Goal: Transaction & Acquisition: Purchase product/service

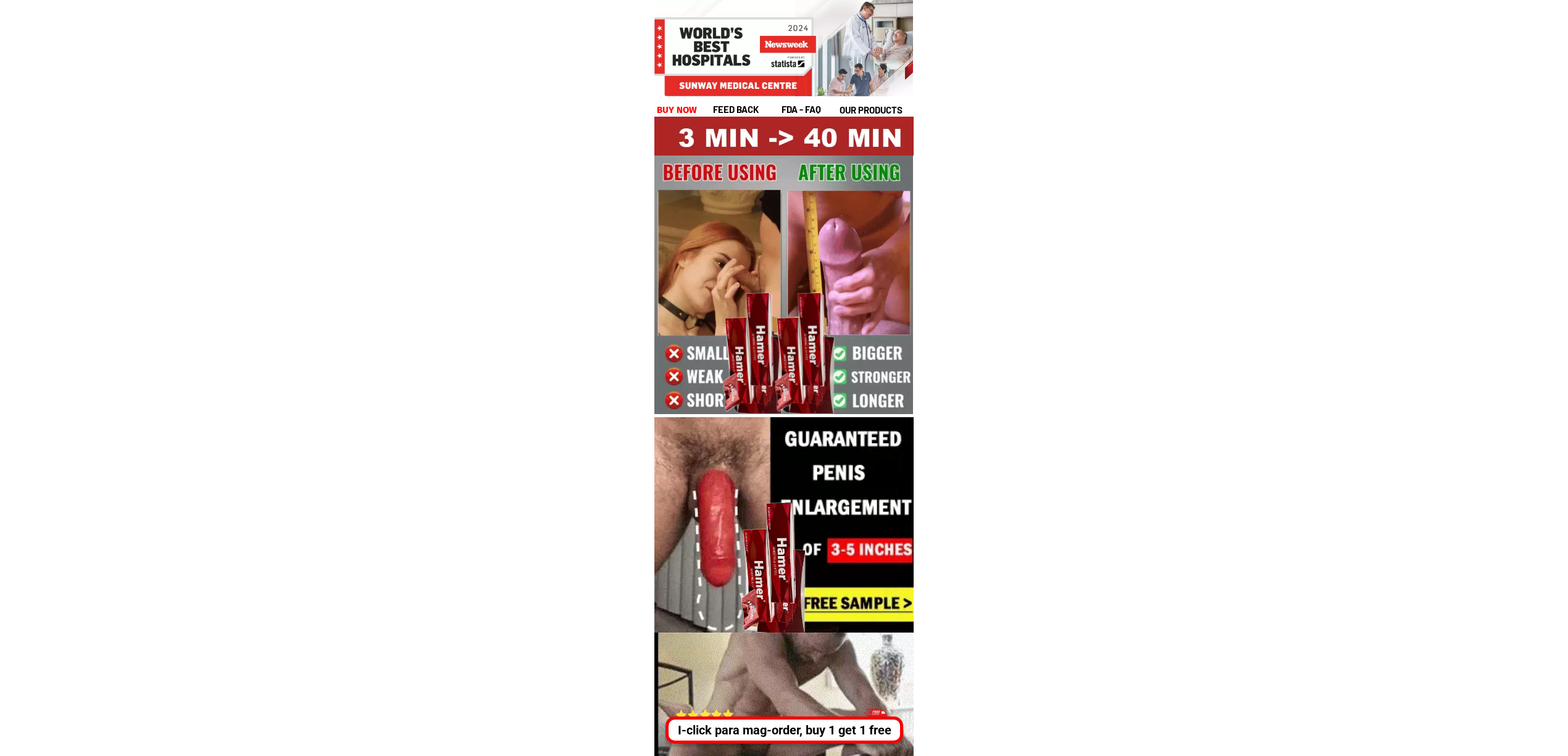
click at [833, 734] on div "I-click para mag-order, buy 1 get 1 free" at bounding box center [783, 730] width 231 height 19
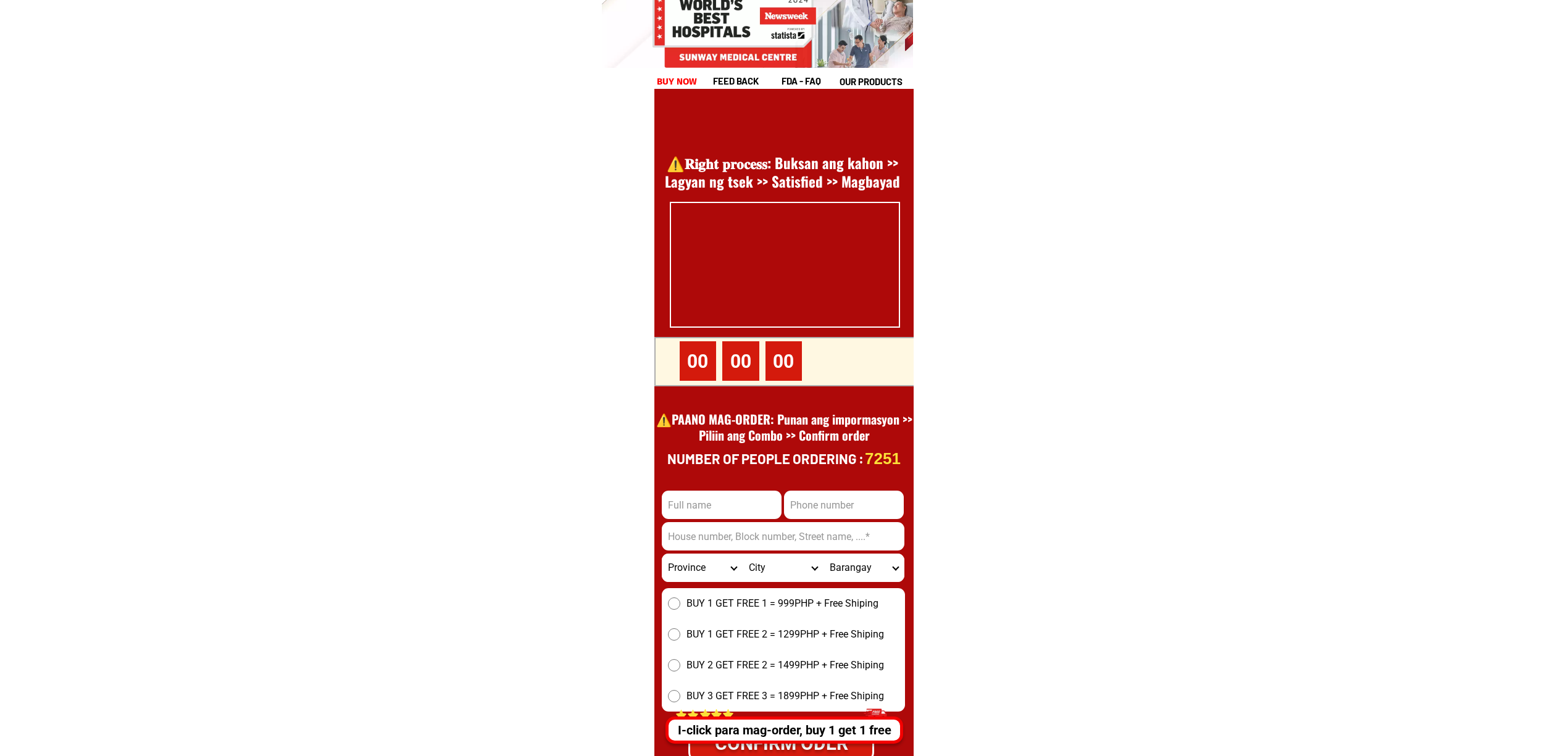
scroll to position [16928, 0]
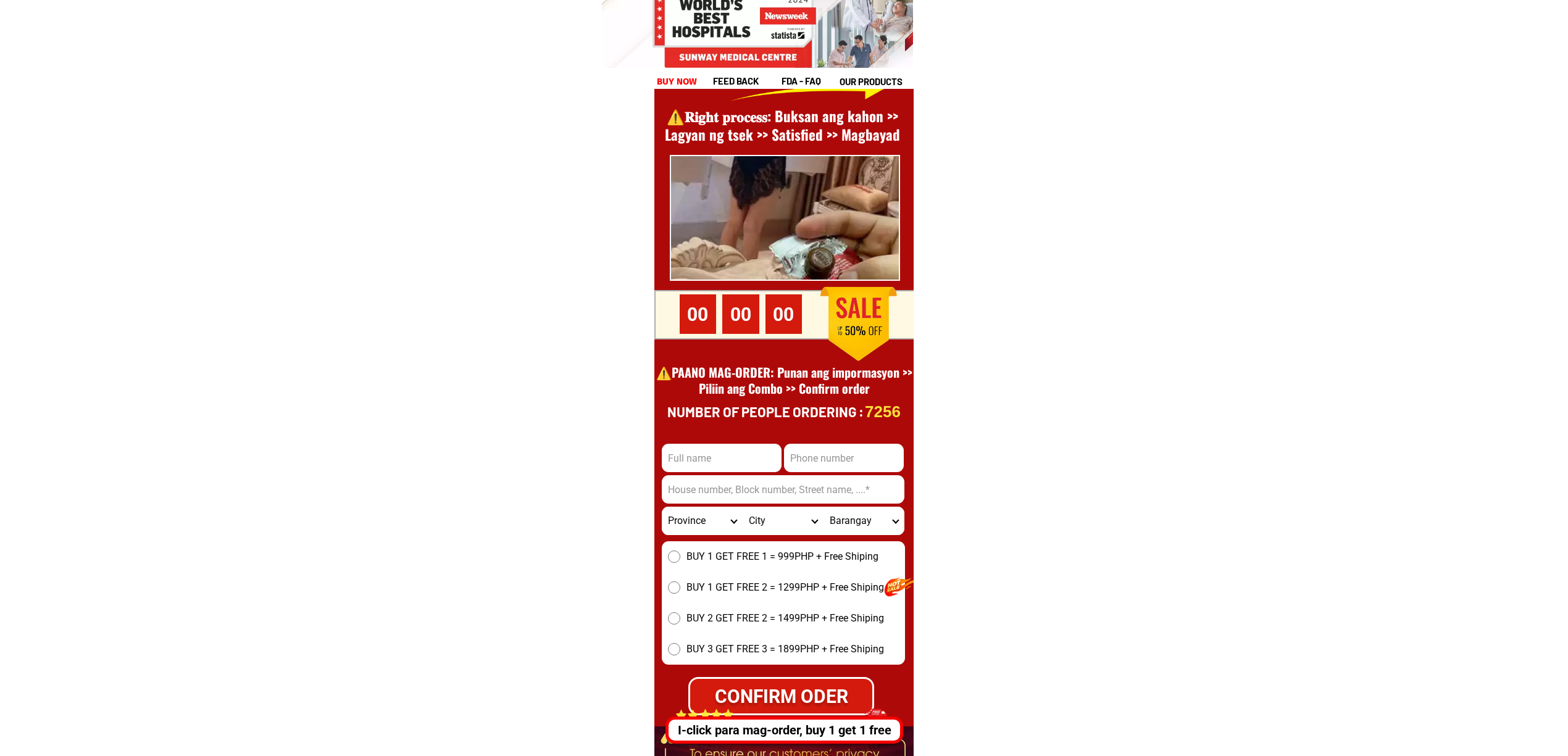
drag, startPoint x: 825, startPoint y: 458, endPoint x: 852, endPoint y: 462, distance: 27.3
click at [825, 457] on input "Input phone_number" at bounding box center [844, 458] width 120 height 28
paste input "9358315508"
type input "9358315508"
click at [749, 445] on input "Input full_name" at bounding box center [722, 458] width 120 height 28
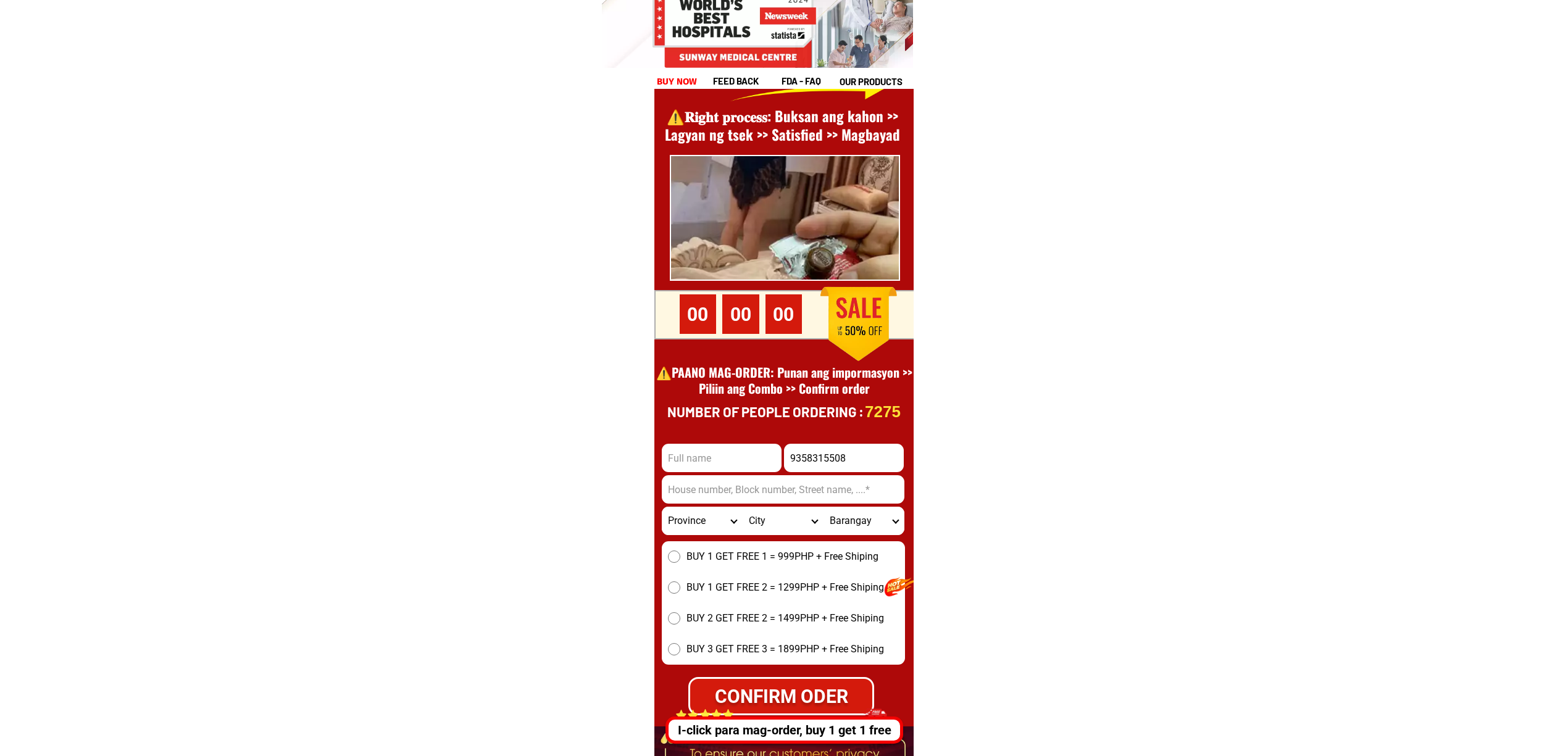
paste input ""Jovelyn cagadas"
type input "Jovelyn cagadas"
click at [869, 438] on div at bounding box center [784, 430] width 259 height 856
click at [870, 445] on input "9358315508" at bounding box center [844, 458] width 120 height 28
click at [795, 452] on input "9358315508" at bounding box center [844, 458] width 120 height 28
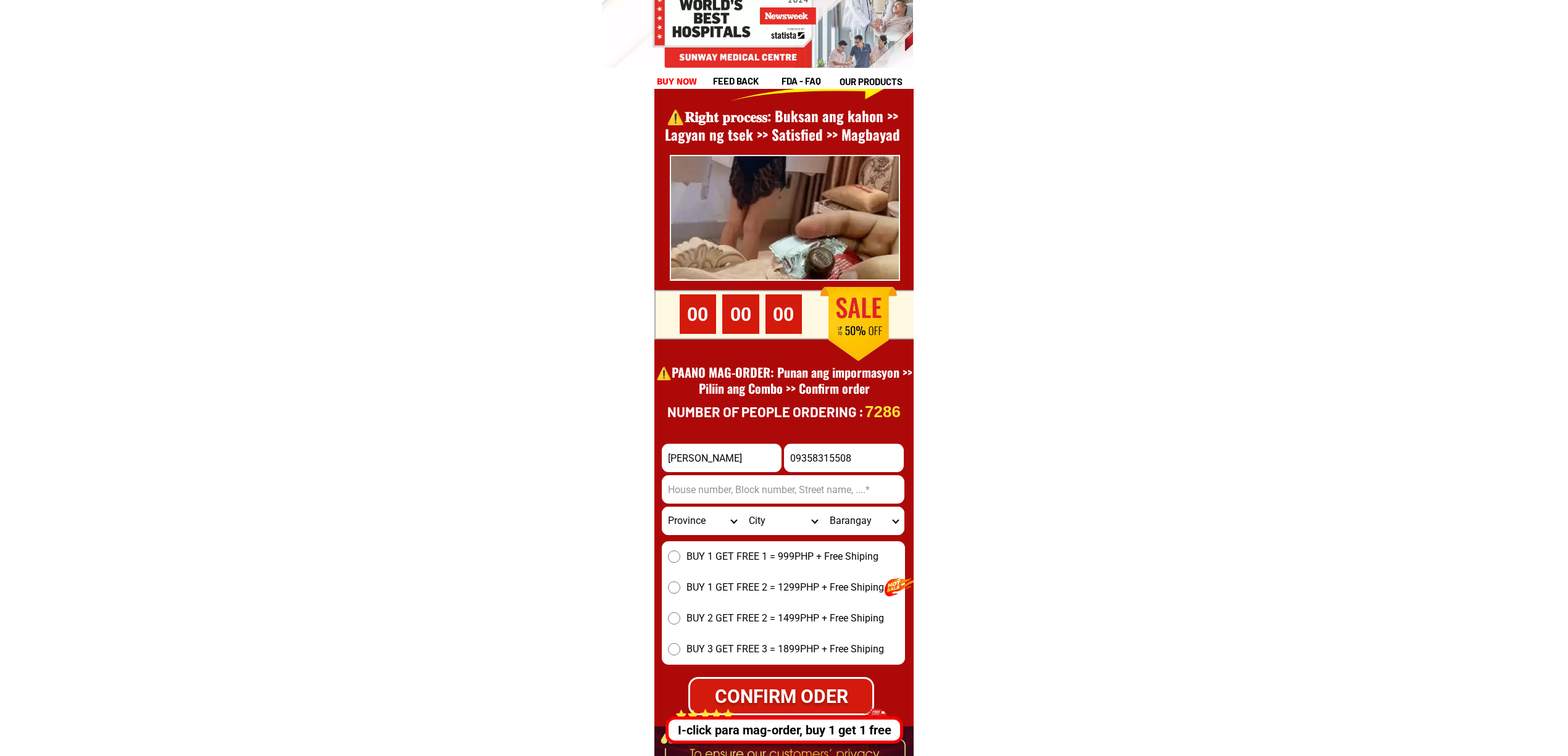
type input "09358315508"
click at [792, 506] on select "City" at bounding box center [783, 521] width 81 height 28
click at [773, 484] on input "Input address" at bounding box center [783, 489] width 243 height 28
paste input "Bilayong santa cruz zone 16"
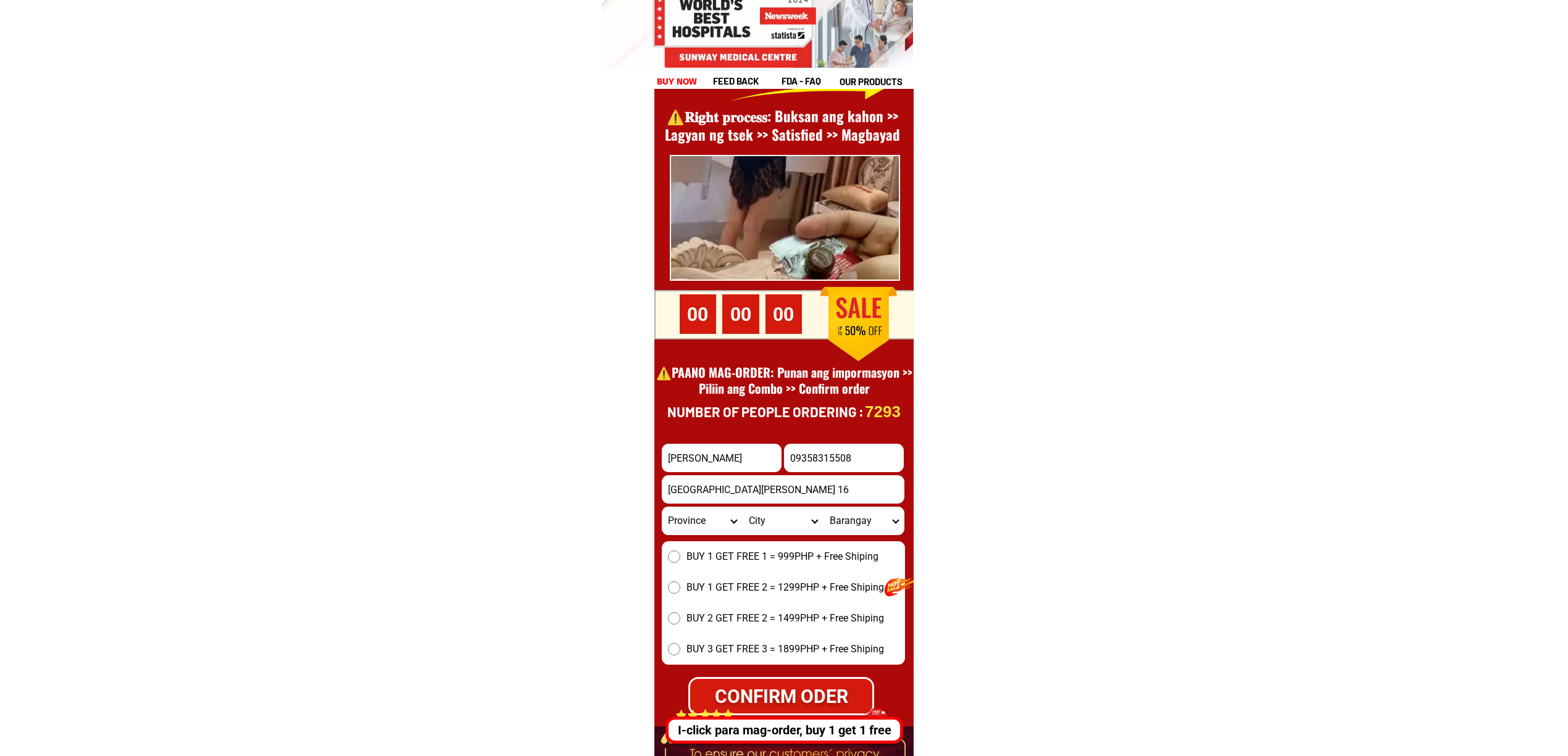
type input "Bilayong santa cruz zone 16"
click at [900, 457] on input "09358315508" at bounding box center [844, 458] width 120 height 28
click at [866, 455] on input "09358315508" at bounding box center [844, 458] width 120 height 28
paste input "Input phone_number"
click at [799, 465] on input "9358315508" at bounding box center [844, 458] width 120 height 28
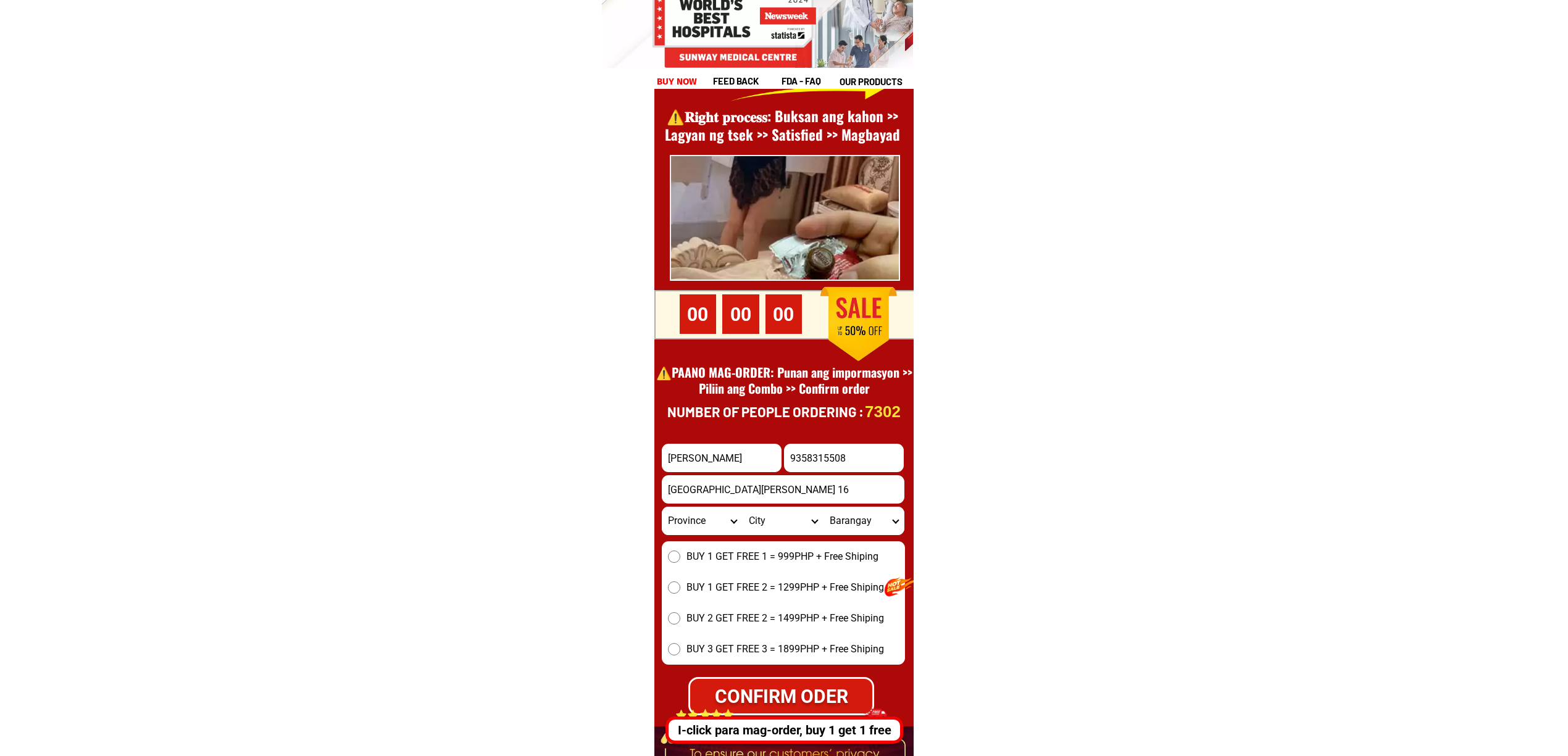
type input "09358315508"
click at [702, 523] on select "Province [GEOGRAPHIC_DATA] [GEOGRAPHIC_DATA][PERSON_NAME][GEOGRAPHIC_DATA][GEOG…" at bounding box center [702, 521] width 81 height 28
click at [662, 506] on select "Province [GEOGRAPHIC_DATA] [GEOGRAPHIC_DATA][PERSON_NAME][GEOGRAPHIC_DATA][GEOG…" at bounding box center [702, 521] width 81 height 28
click at [701, 524] on select "Province [GEOGRAPHIC_DATA] [GEOGRAPHIC_DATA][PERSON_NAME][GEOGRAPHIC_DATA][GEOG…" at bounding box center [702, 521] width 81 height 28
select select "63_386"
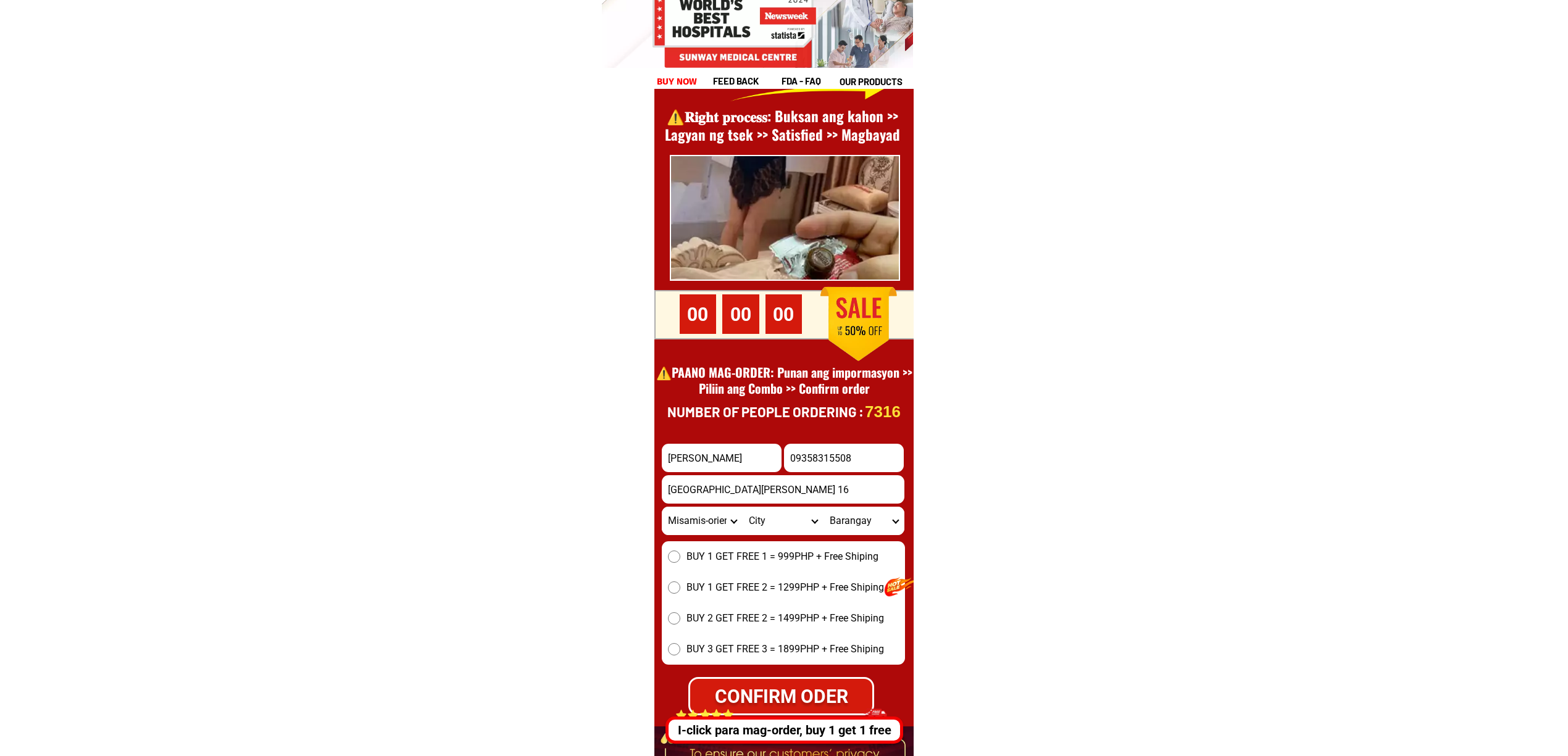
click at [662, 506] on select "Province [GEOGRAPHIC_DATA] [GEOGRAPHIC_DATA][PERSON_NAME][GEOGRAPHIC_DATA][GEOG…" at bounding box center [702, 521] width 81 height 28
click at [773, 524] on select "City Alubijid Balingasag Balingoan Binuangan Cagayan-de-oro-city El-salvador-ci…" at bounding box center [783, 521] width 81 height 28
click at [773, 524] on select "City Alubijid Balingasag Balingoan Binuangan Cagayan-de-oro-city El-salvador-ci…" at bounding box center [783, 521] width 81 height 28
select select "63_3867417"
click at [743, 506] on select "City Alubijid Balingasag Balingoan Binuangan Cagayan-de-oro-city El-salvador-ci…" at bounding box center [783, 521] width 81 height 28
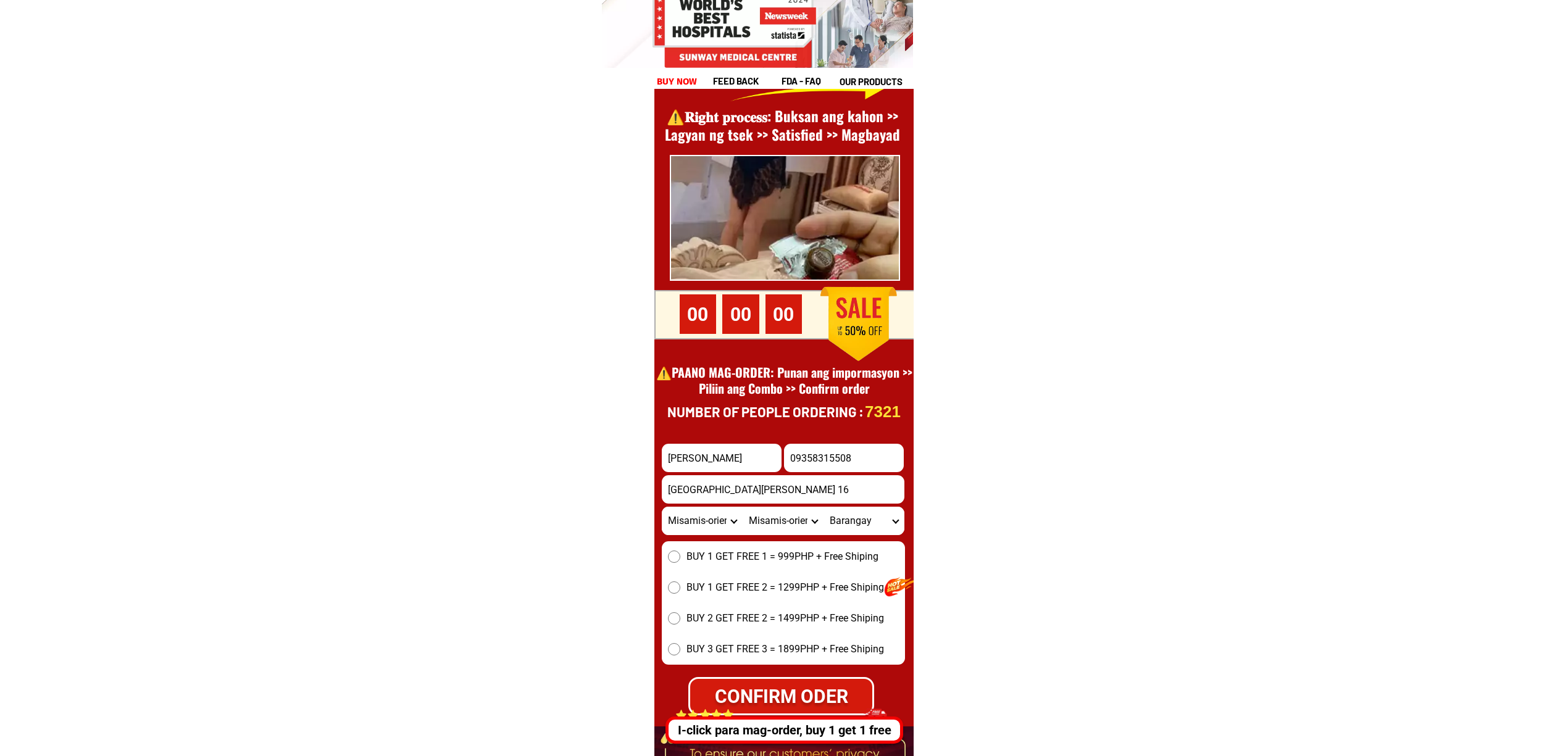
click at [848, 502] on input "Bilayong santa cruz zone 16" at bounding box center [783, 489] width 243 height 28
click at [853, 510] on select "Barangay Ani-e Aposkahoy Bulahan Cabacungan Gumaod Hinaplanan Kalawitan Lanise …" at bounding box center [864, 521] width 81 height 28
select select "63_38674172565"
click at [823, 506] on select "Barangay Ani-e Aposkahoy Bulahan Cabacungan Gumaod Hinaplanan Kalawitan Lanise …" at bounding box center [864, 521] width 81 height 28
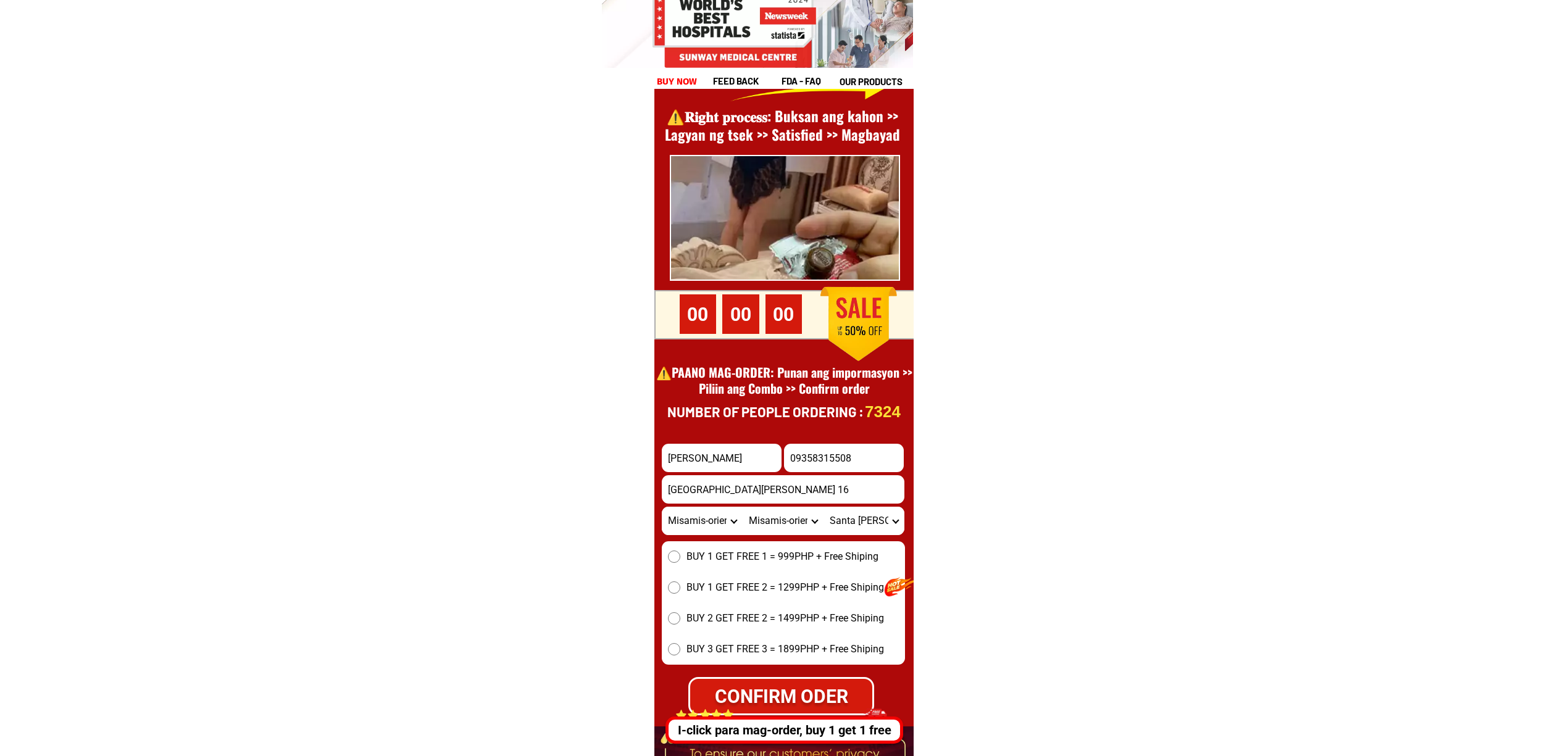
click at [765, 531] on select "City Alubijid Balingasag Balingoan Binuangan Cagayan-de-oro-city El-salvador-ci…" at bounding box center [783, 521] width 81 height 28
click at [743, 506] on select "City Alubijid Balingasag Balingoan Binuangan Cagayan-de-oro-city El-salvador-ci…" at bounding box center [783, 521] width 81 height 28
click at [860, 524] on select "Barangay Ani-e Aposkahoy Bulahan Cabacungan Gumaod Hinaplanan Kalawitan Lanise …" at bounding box center [864, 521] width 81 height 28
click at [765, 516] on select "City Alubijid Balingasag Balingoan Binuangan Cagayan-de-oro-city El-salvador-ci…" at bounding box center [783, 521] width 81 height 28
select select "63_3867539"
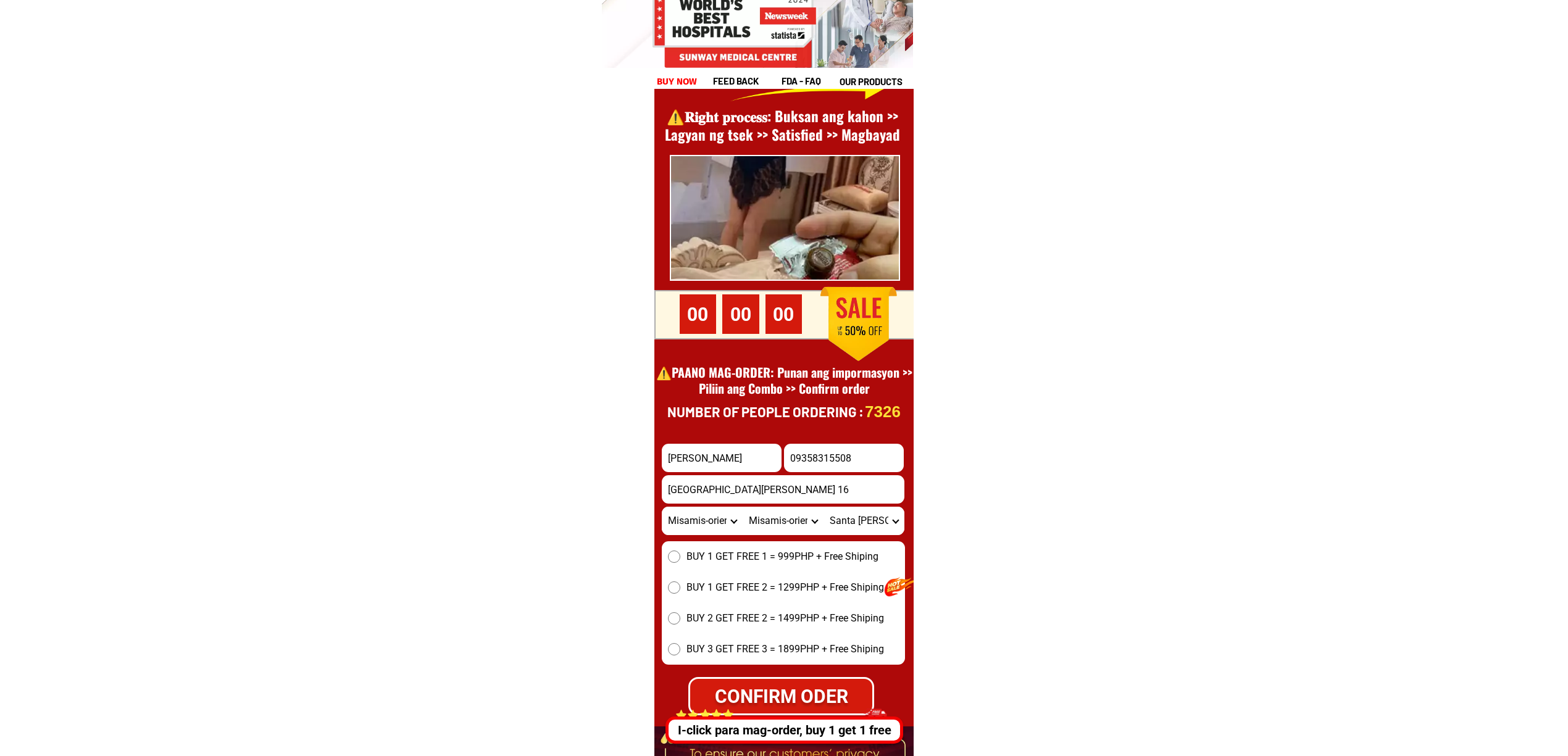
click at [743, 506] on select "City Alubijid Balingasag Balingoan Binuangan Cagayan-de-oro-city El-salvador-ci…" at bounding box center [783, 521] width 81 height 28
click at [842, 523] on select "Barangay Dulong Gimaylan Kimalok Lubluban Poblacion Retablo Santo nino Tangcub …" at bounding box center [864, 521] width 81 height 28
select select "63_38675398786"
click at [745, 528] on select "City Alubijid Balingasag Balingoan Binuangan Cagayan-de-oro-city El-salvador-ci…" at bounding box center [783, 521] width 81 height 28
select select "63_3867036"
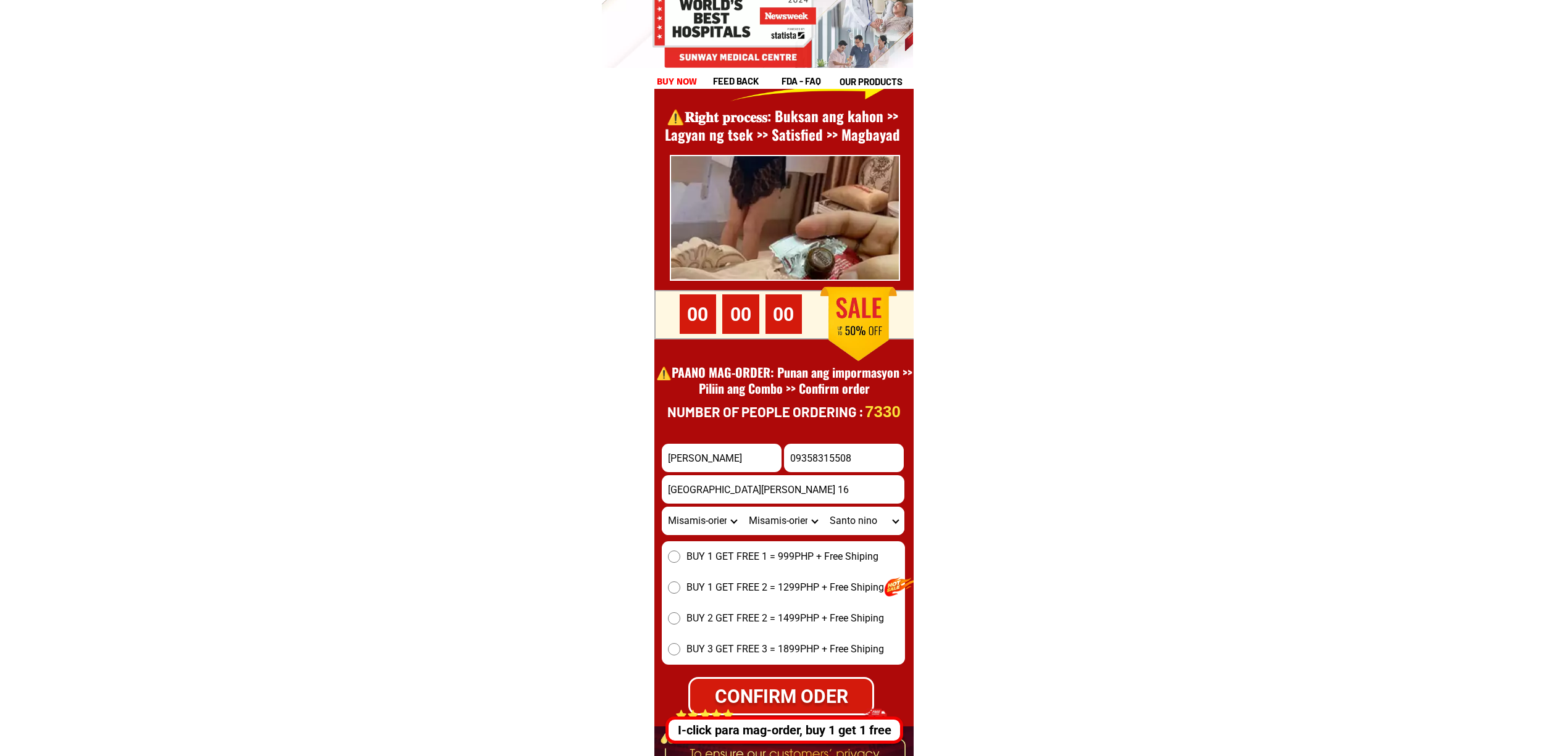
click at [743, 506] on select "City Alubijid Balingasag Balingoan Binuangan Cagayan-de-oro-city El-salvador-ci…" at bounding box center [783, 521] width 81 height 28
click at [872, 539] on form "Jovelyn cagadas 09358315508 CONFIRM ODER Bilayong santa cruz zone 16 Province A…" at bounding box center [783, 580] width 243 height 272
click at [861, 526] on select "Barangay Abunda Artadi Bonifacio aquino Cabalawan Cabantian Cabubuhan Candiis C…" at bounding box center [864, 521] width 81 height 28
select select "63_38670367576"
click at [823, 506] on select "Barangay Abunda Artadi Bonifacio aquino Cabalawan Cabantian Cabubuhan Candiis C…" at bounding box center [864, 521] width 81 height 28
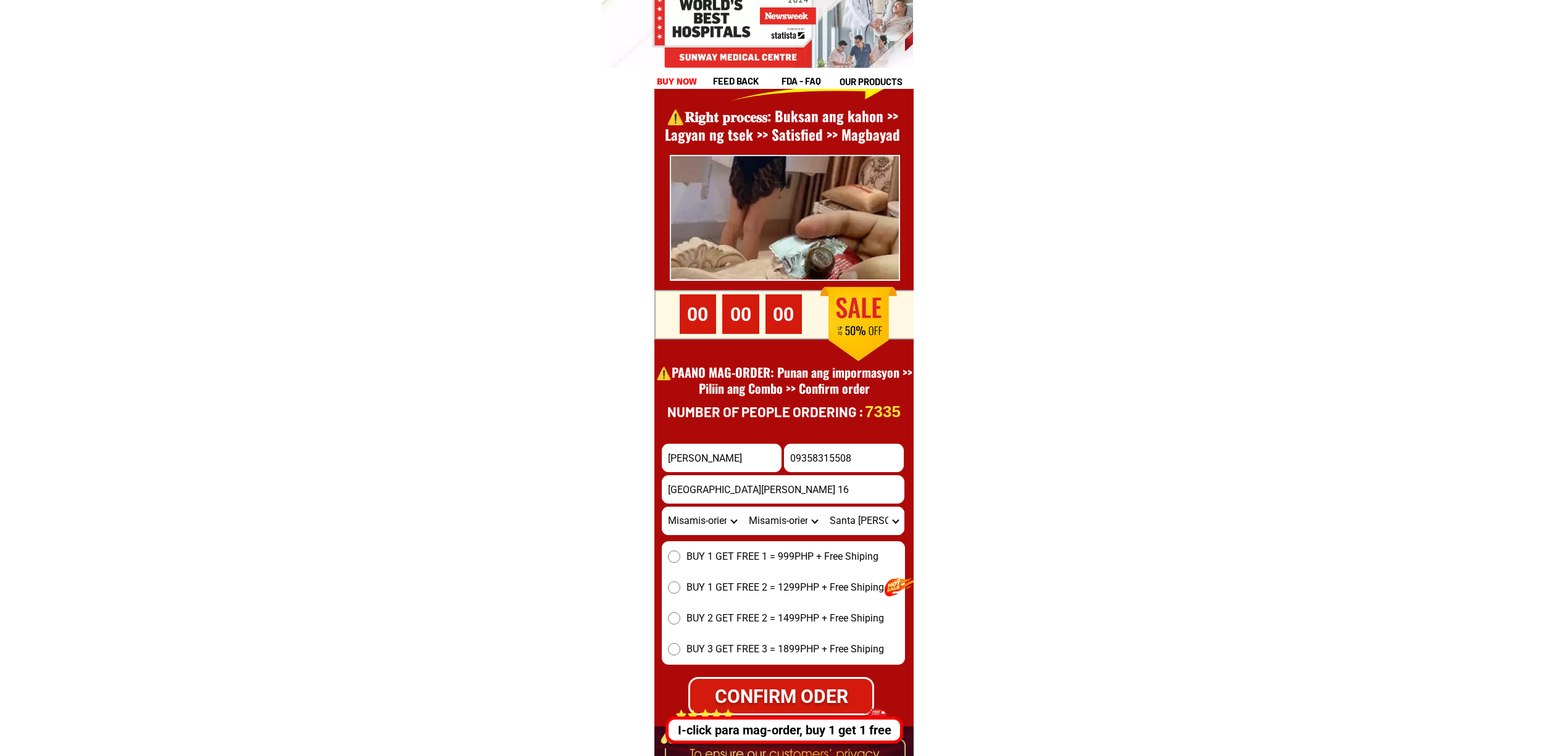
click at [751, 530] on select "City Alubijid Balingasag Balingoan Binuangan Cagayan-de-oro-city El-salvador-ci…" at bounding box center [783, 521] width 81 height 28
select select "63_3867417"
click at [743, 506] on select "City Alubijid Balingasag Balingoan Binuangan Cagayan-de-oro-city El-salvador-ci…" at bounding box center [783, 521] width 81 height 28
click at [835, 537] on form "Jovelyn cagadas 09358315508 CONFIRM ODER Bilayong santa cruz zone 16 Province A…" at bounding box center [783, 580] width 243 height 272
click at [831, 524] on select "Barangay Ani-e Aposkahoy Bulahan Cabacungan Gumaod Hinaplanan Kalawitan Lanise …" at bounding box center [864, 521] width 81 height 28
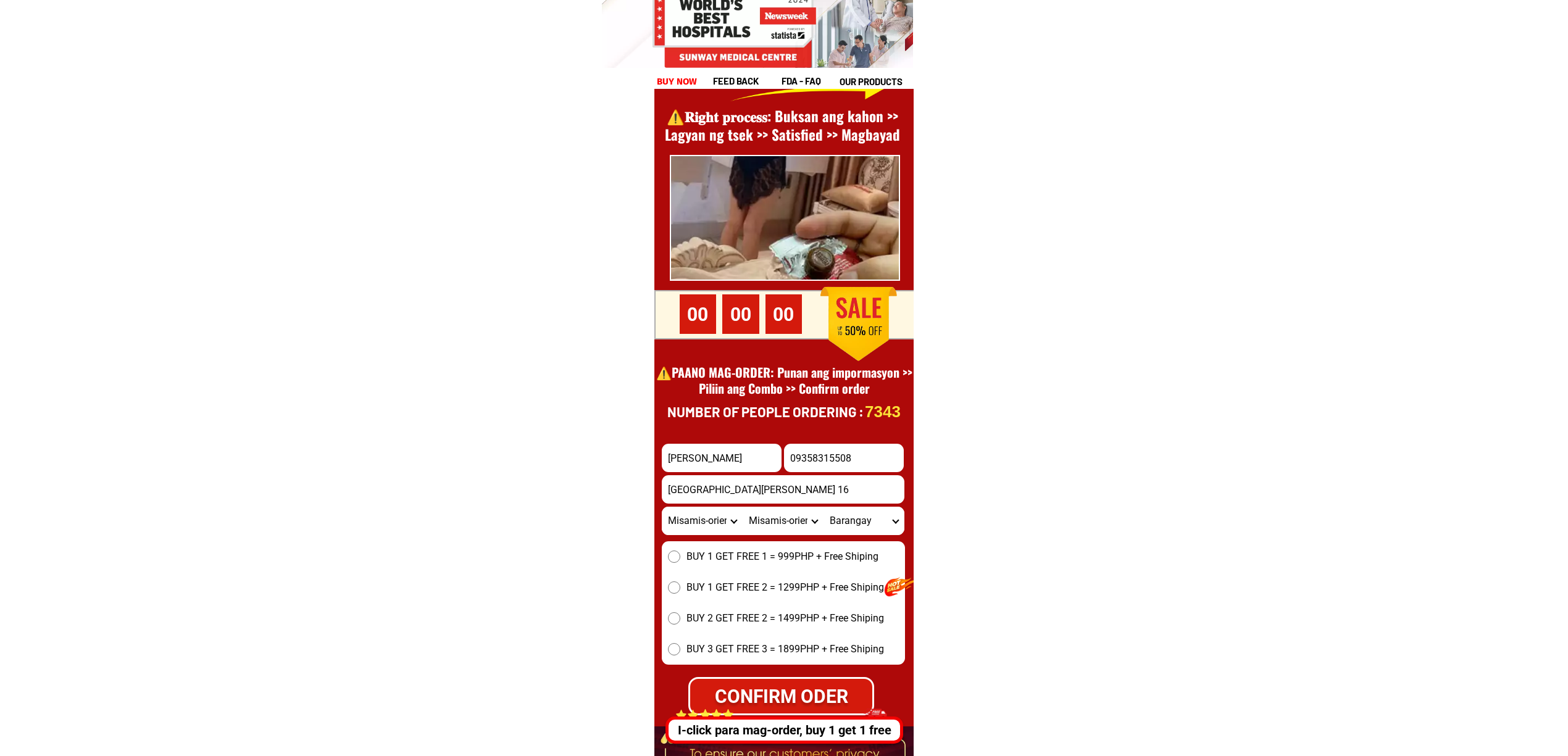
select select "63_38674172565"
click at [796, 530] on select "City Alubijid Balingasag Balingoan Binuangan Cagayan-de-oro-city El-salvador-ci…" at bounding box center [783, 521] width 81 height 28
select select "63_3867036"
click at [743, 506] on select "City Alubijid Balingasag Balingoan Binuangan Cagayan-de-oro-city El-salvador-ci…" at bounding box center [783, 521] width 81 height 28
click at [843, 522] on select "Barangay Abunda Artadi Bonifacio aquino Cabalawan Cabantian Cabubuhan Candiis C…" at bounding box center [864, 521] width 81 height 28
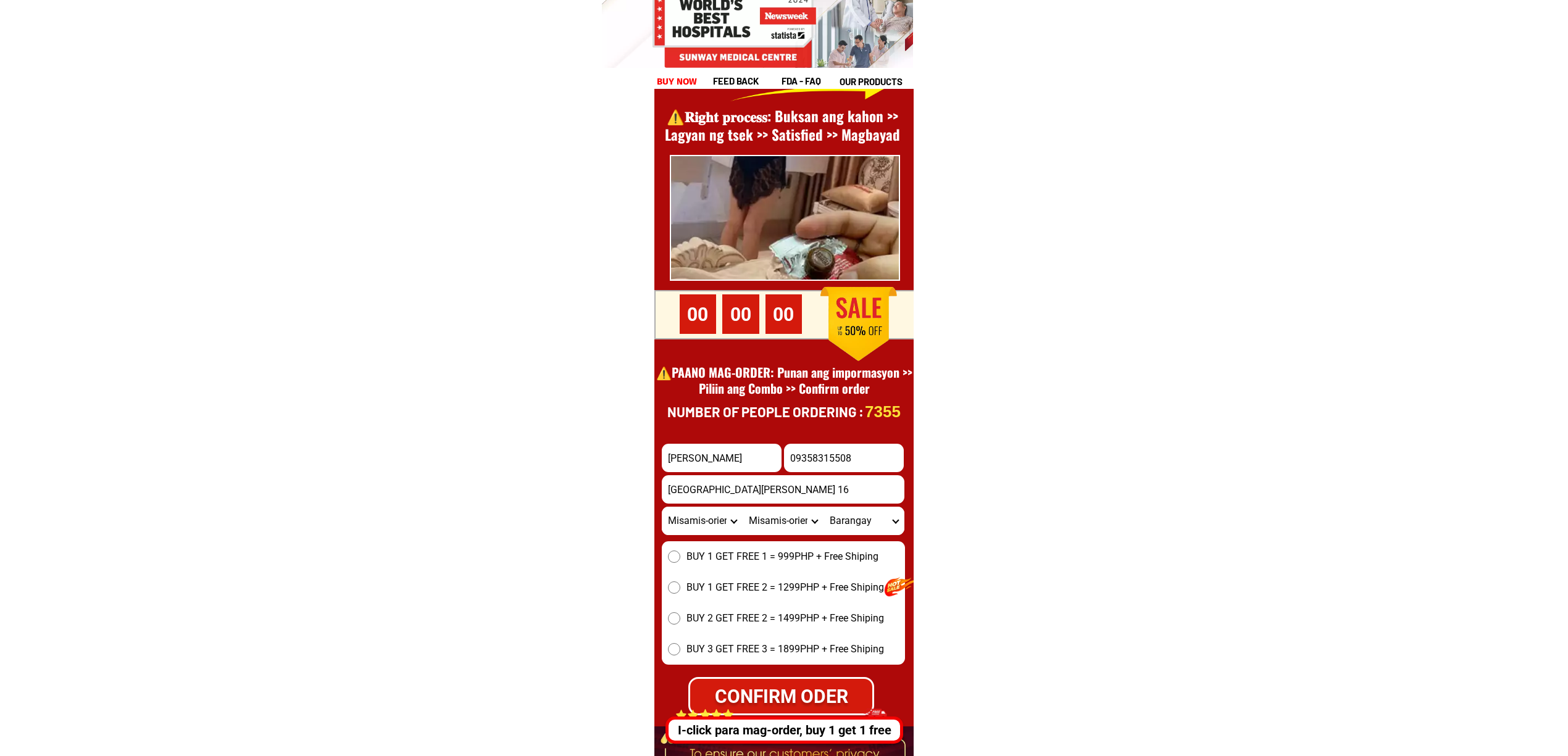
select select "63_38670367576"
click at [823, 506] on select "Barangay Abunda Artadi Bonifacio aquino Cabalawan Cabantian Cabubuhan Candiis C…" at bounding box center [864, 521] width 81 height 28
click at [801, 528] on select "City Alubijid Balingasag Balingoan Binuangan Cagayan-de-oro-city El-salvador-ci…" at bounding box center [783, 521] width 81 height 28
select select "63_3867417"
click at [743, 506] on select "City Alubijid Balingasag Balingoan Binuangan Cagayan-de-oro-city El-salvador-ci…" at bounding box center [783, 521] width 81 height 28
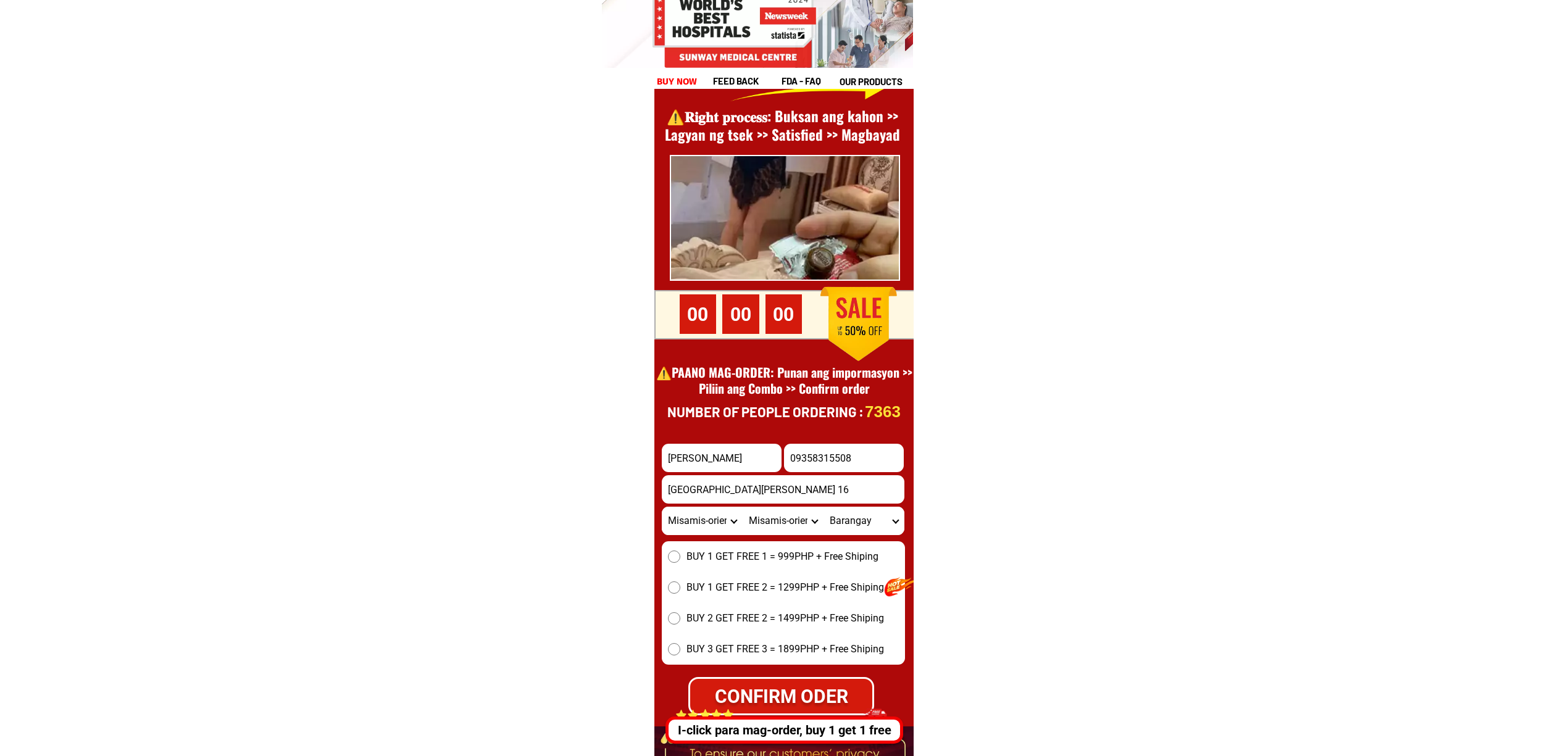
click at [872, 512] on select "Barangay Ani-e Aposkahoy Bulahan Cabacungan Gumaod Hinaplanan Kalawitan Lanise …" at bounding box center [864, 521] width 81 height 28
select select "63_38674172565"
click at [823, 506] on select "Barangay Ani-e Aposkahoy Bulahan Cabacungan Gumaod Hinaplanan Kalawitan Lanise …" at bounding box center [864, 521] width 81 height 28
click at [808, 522] on select "City Alubijid Balingasag Balingoan Binuangan Cagayan-de-oro-city El-salvador-ci…" at bounding box center [783, 521] width 81 height 28
select select "63_3867345"
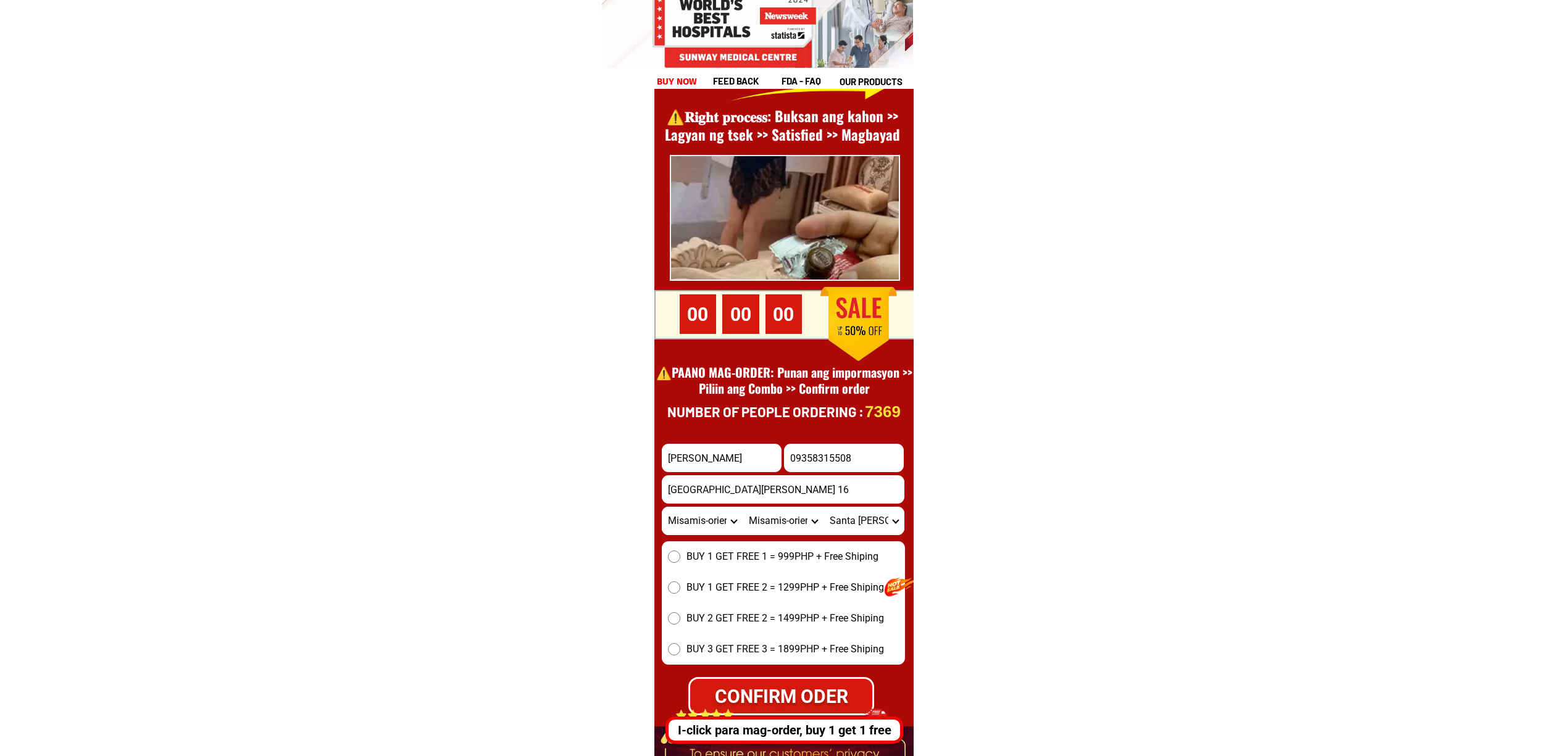
click at [743, 506] on select "City Alubijid Balingasag Balingoan Binuangan Cagayan-de-oro-city El-salvador-ci…" at bounding box center [783, 521] width 81 height 28
click at [862, 530] on select "Barangay Baluarte Casinglot Gracia Mohon Natumolan Poblacion Rosario Santa ana …" at bounding box center [864, 521] width 81 height 28
select select "63_38673451023"
click at [823, 506] on select "Barangay Baluarte Casinglot Gracia Mohon Natumolan Poblacion Rosario Santa ana …" at bounding box center [864, 521] width 81 height 28
click at [790, 510] on select "City Alubijid Balingasag Balingoan Binuangan Cagayan-de-oro-city El-salvador-ci…" at bounding box center [783, 521] width 81 height 28
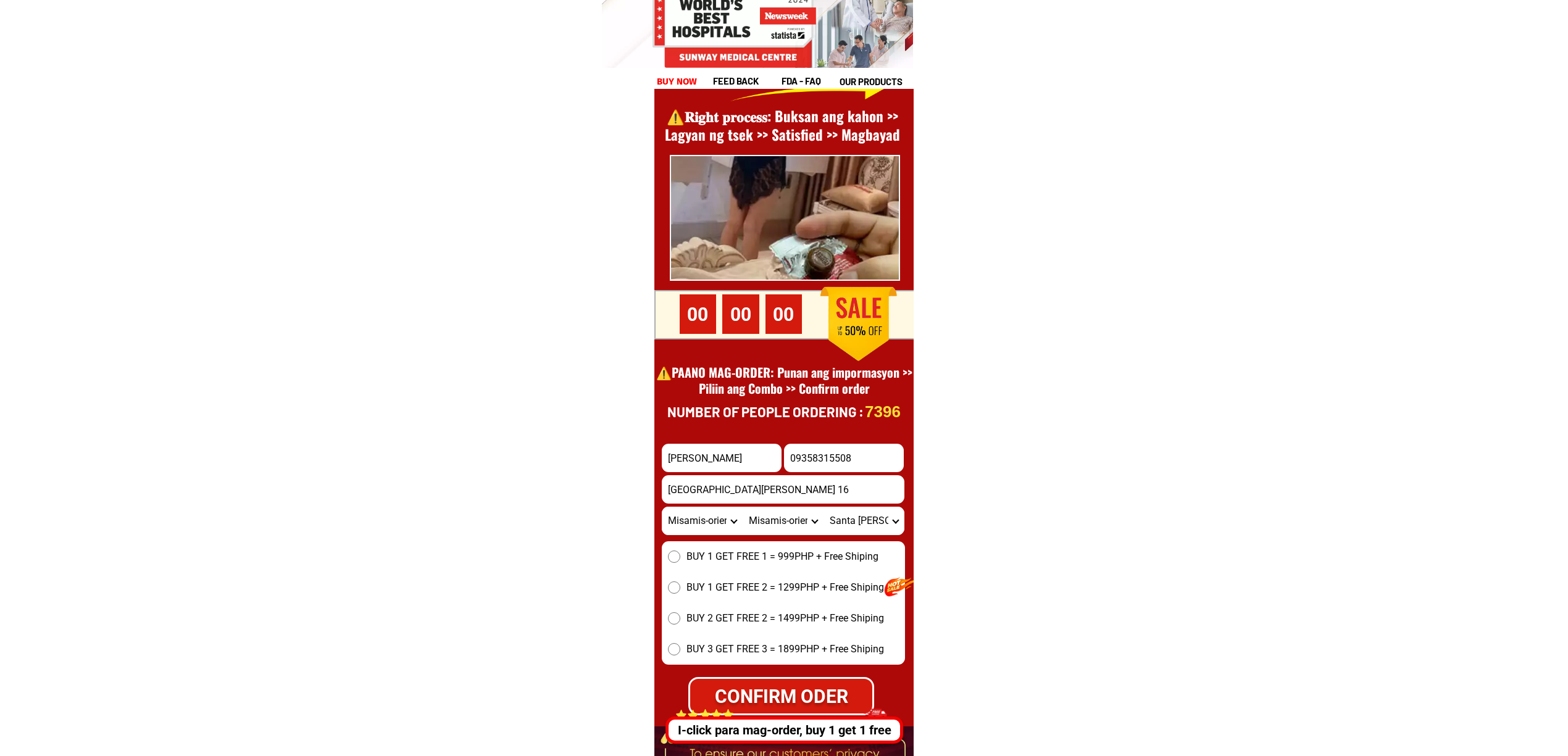
select select "63_3867417"
click at [743, 506] on select "City Alubijid Balingasag Balingoan Binuangan Cagayan-de-oro-city El-salvador-ci…" at bounding box center [783, 521] width 81 height 28
click at [834, 519] on select "Barangay Ani-e Aposkahoy Bulahan Cabacungan Gumaod Hinaplanan Kalawitan Lanise …" at bounding box center [864, 521] width 81 height 28
click at [843, 523] on select "Barangay Ani-e Aposkahoy Bulahan Cabacungan Gumaod Hinaplanan Kalawitan Lanise …" at bounding box center [864, 521] width 81 height 28
select select "Select commune"
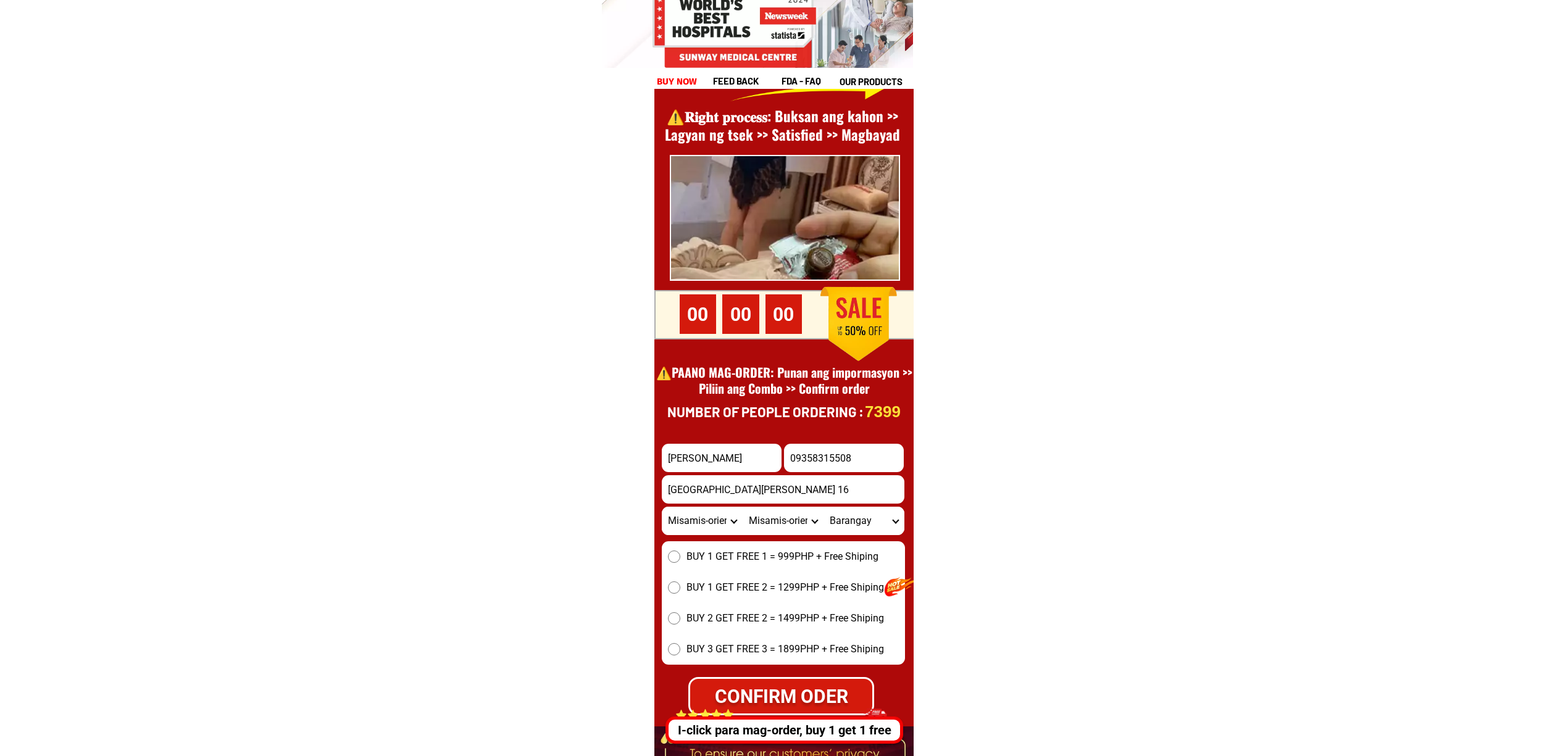
click at [854, 593] on span "BUY 1 GET FREE 2 = 1299PHP + Free Shiping" at bounding box center [785, 587] width 198 height 15
click at [680, 593] on input "BUY 1 GET FREE 2 = 1299PHP + Free Shiping" at bounding box center [674, 587] width 12 height 12
radio input "true"
click at [811, 527] on select "City Alubijid Balingasag Balingoan Binuangan Cagayan-de-oro-city El-salvador-ci…" at bounding box center [783, 521] width 81 height 28
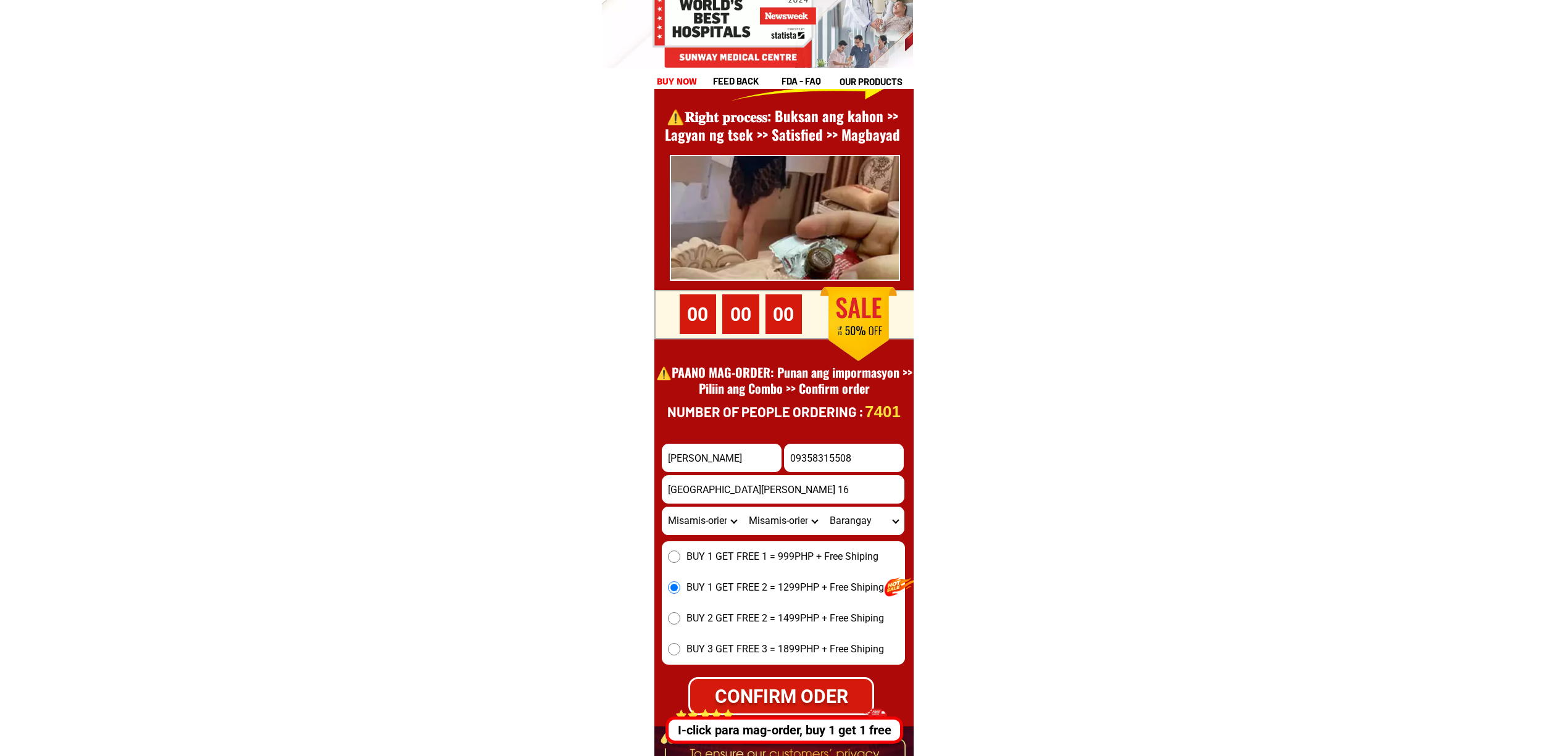
click at [811, 527] on select "City Alubijid Balingasag Balingoan Binuangan Cagayan-de-oro-city El-salvador-ci…" at bounding box center [783, 521] width 81 height 28
click at [798, 527] on select "City Alubijid Balingasag Balingoan Binuangan Cagayan-de-oro-city El-salvador-ci…" at bounding box center [783, 521] width 81 height 28
click at [702, 521] on select "Province [GEOGRAPHIC_DATA] [GEOGRAPHIC_DATA][PERSON_NAME][GEOGRAPHIC_DATA][GEOG…" at bounding box center [702, 521] width 81 height 28
click at [662, 506] on select "Province [GEOGRAPHIC_DATA] [GEOGRAPHIC_DATA][PERSON_NAME][GEOGRAPHIC_DATA][GEOG…" at bounding box center [702, 521] width 81 height 28
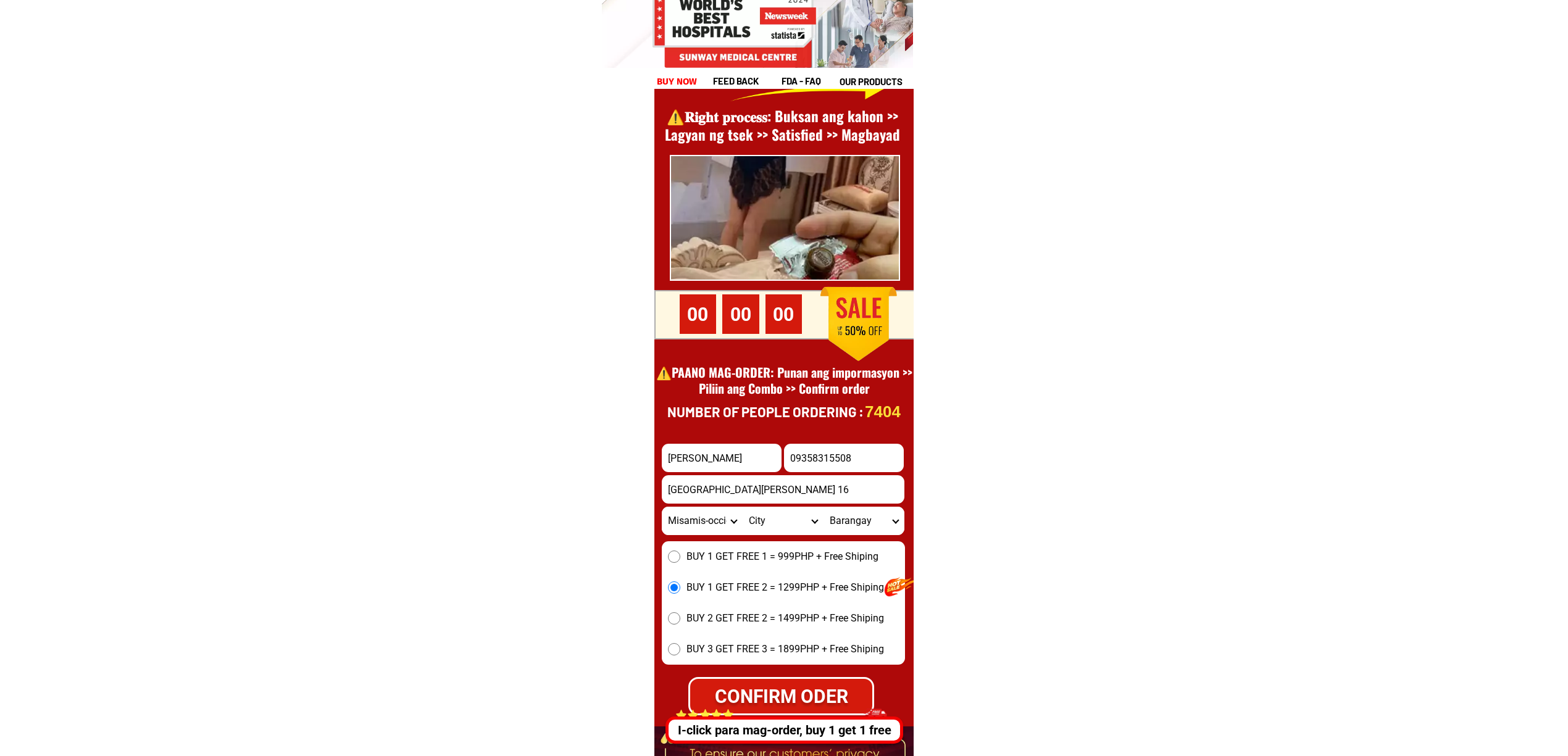
click at [707, 526] on select "Province [GEOGRAPHIC_DATA] [GEOGRAPHIC_DATA][PERSON_NAME][GEOGRAPHIC_DATA][GEOG…" at bounding box center [702, 521] width 81 height 28
select select "63_386"
click at [662, 506] on select "Province [GEOGRAPHIC_DATA] [GEOGRAPHIC_DATA][PERSON_NAME][GEOGRAPHIC_DATA][GEOG…" at bounding box center [702, 521] width 81 height 28
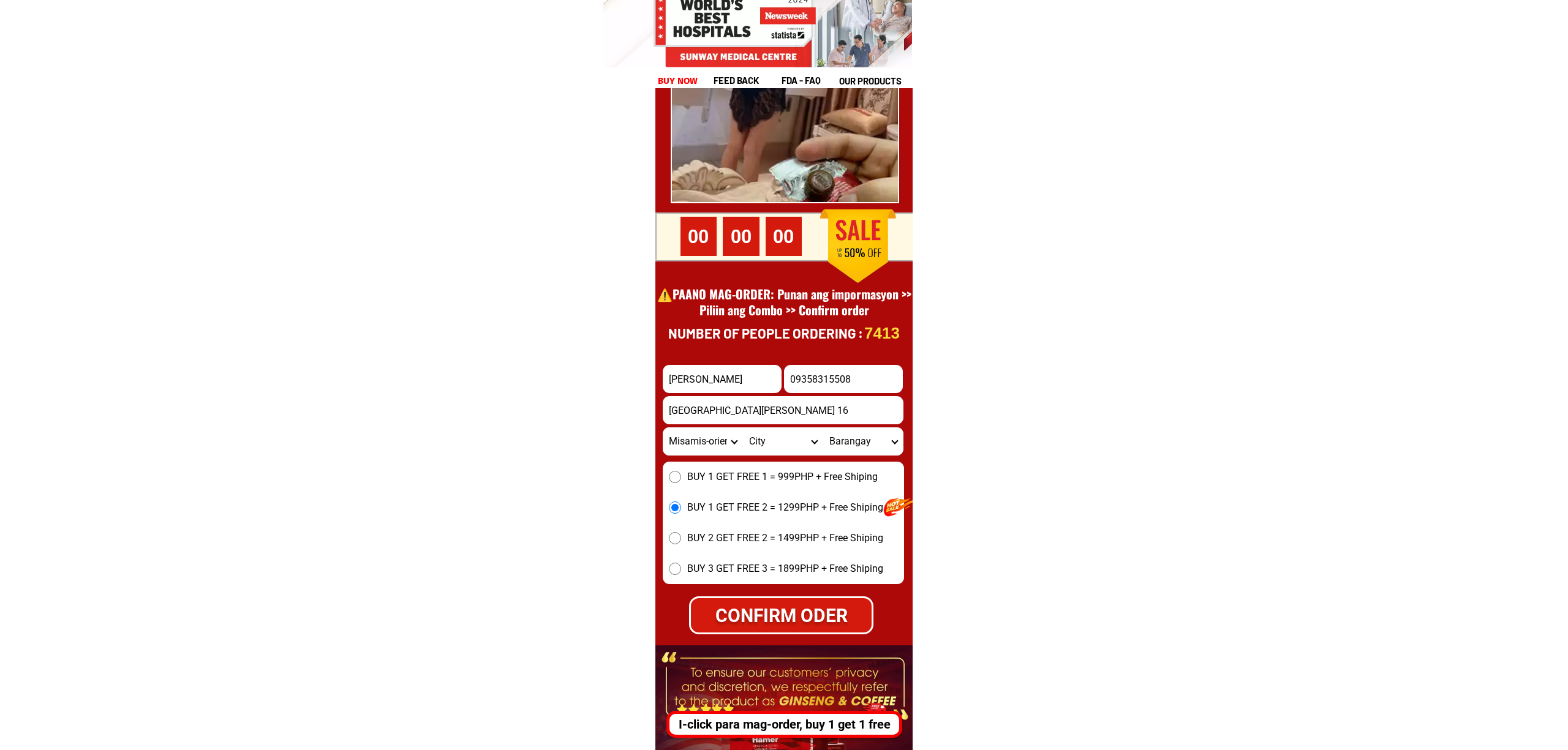
scroll to position [16875, 0]
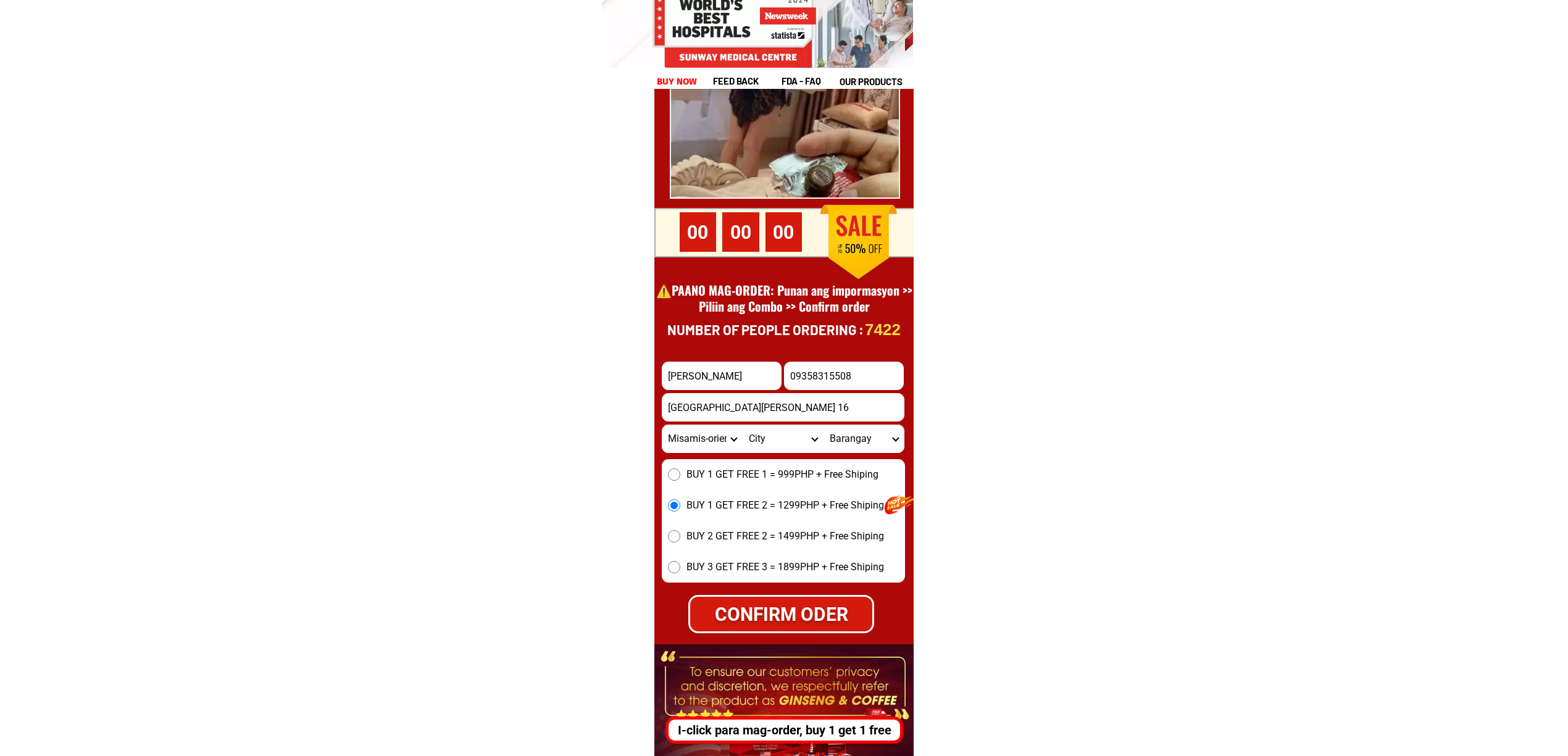
drag, startPoint x: 760, startPoint y: 607, endPoint x: 955, endPoint y: 586, distance: 196.1
click at [761, 607] on div "CONFIRM ODER" at bounding box center [781, 613] width 183 height 28
radio input "true"
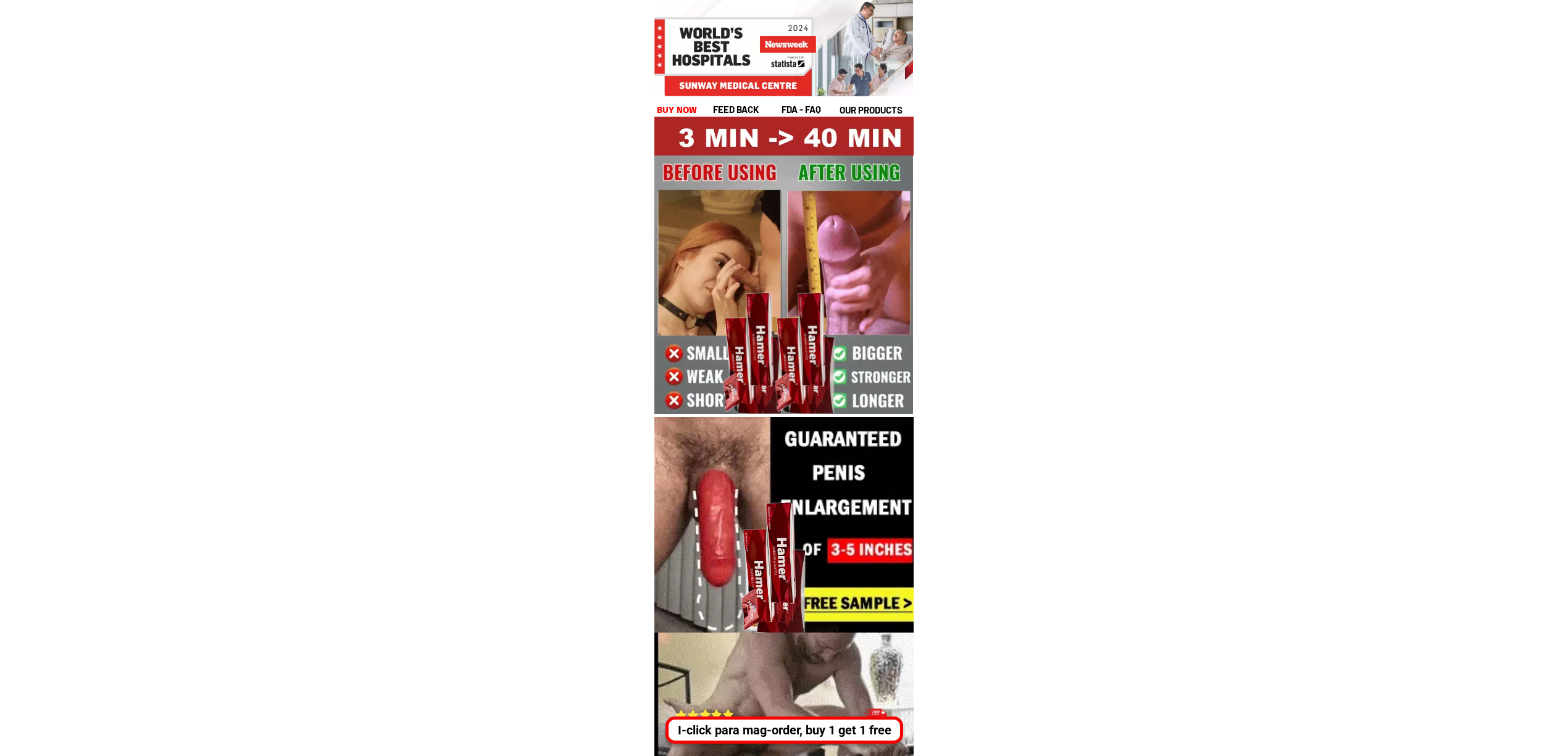
drag, startPoint x: 786, startPoint y: 739, endPoint x: 814, endPoint y: 736, distance: 28.2
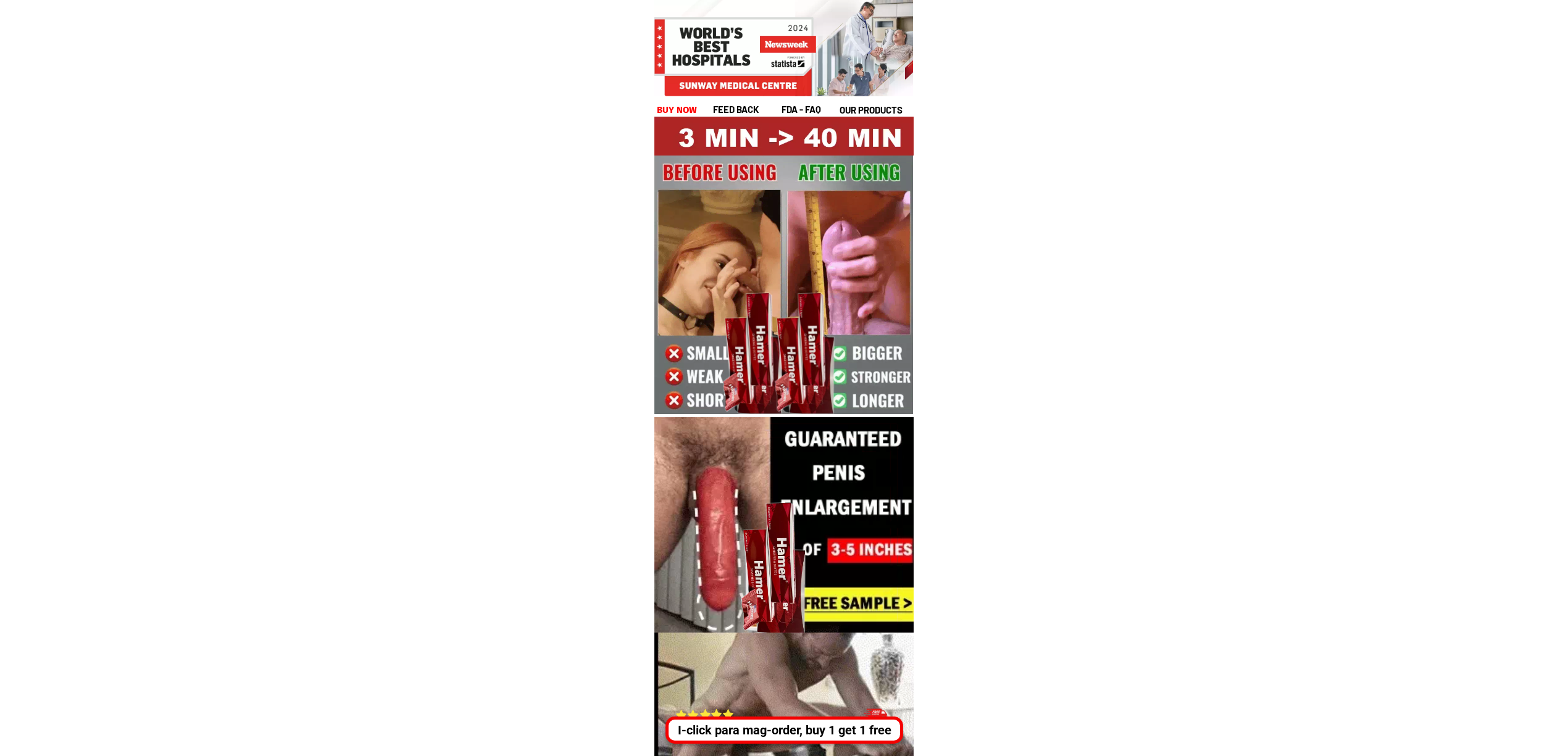
click at [788, 739] on div "I-click para mag-order, buy 1 get 1 free" at bounding box center [784, 730] width 238 height 27
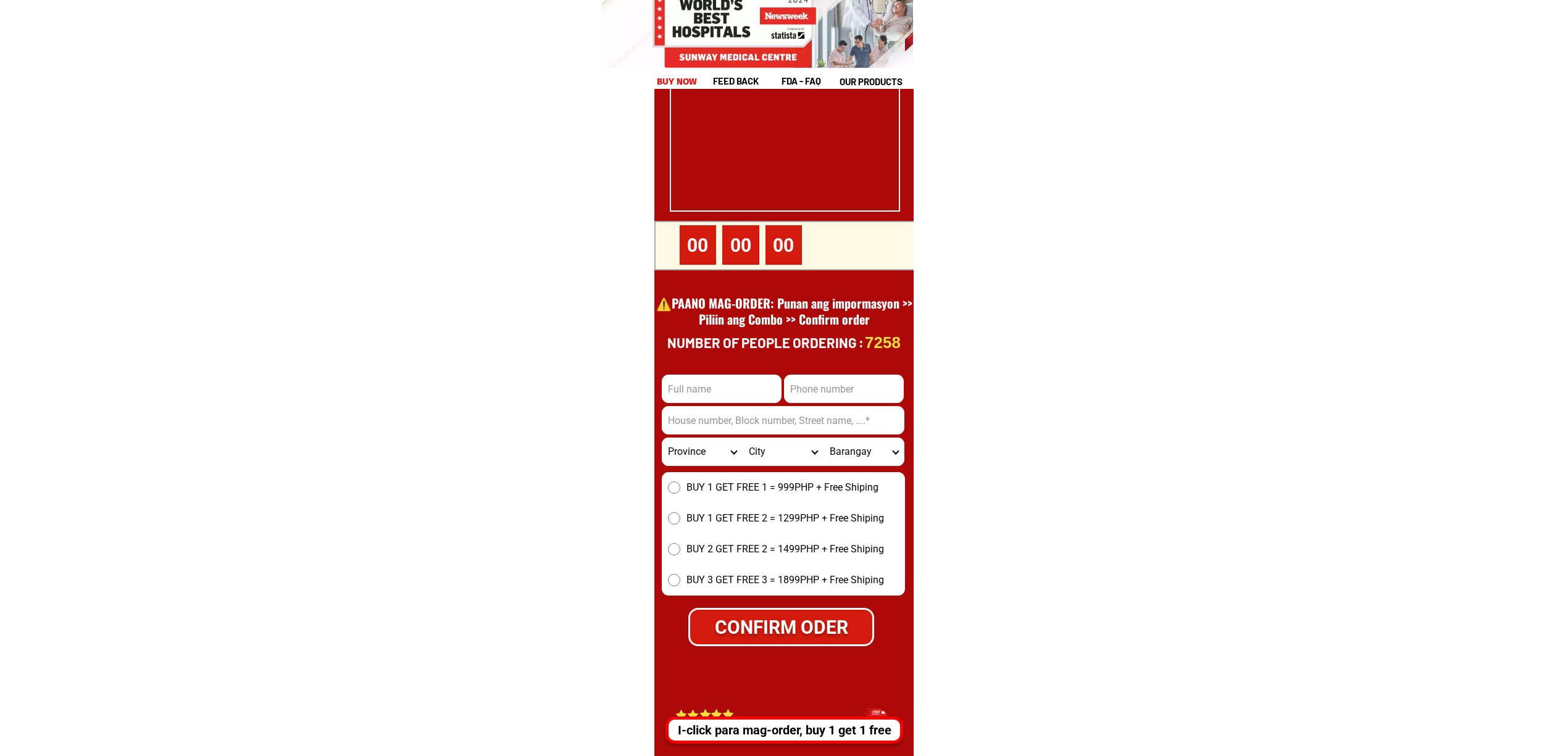
scroll to position [17010, 0]
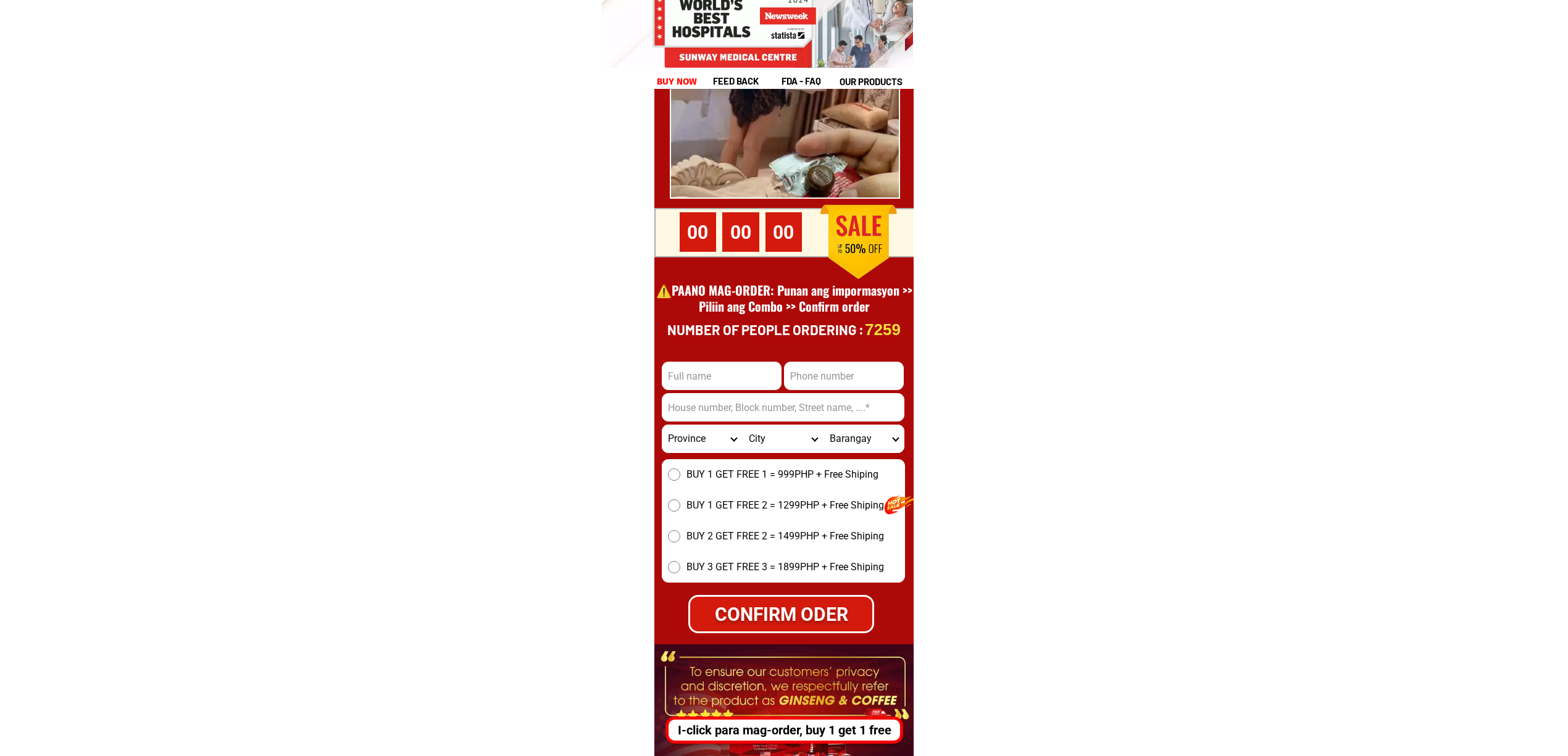
click at [747, 374] on input "Input full_name" at bounding box center [722, 376] width 120 height 28
click at [870, 367] on input "Input phone_number" at bounding box center [844, 376] width 120 height 28
paste input "9175711972"
type input "9175711972"
click at [714, 358] on div at bounding box center [784, 348] width 259 height 856
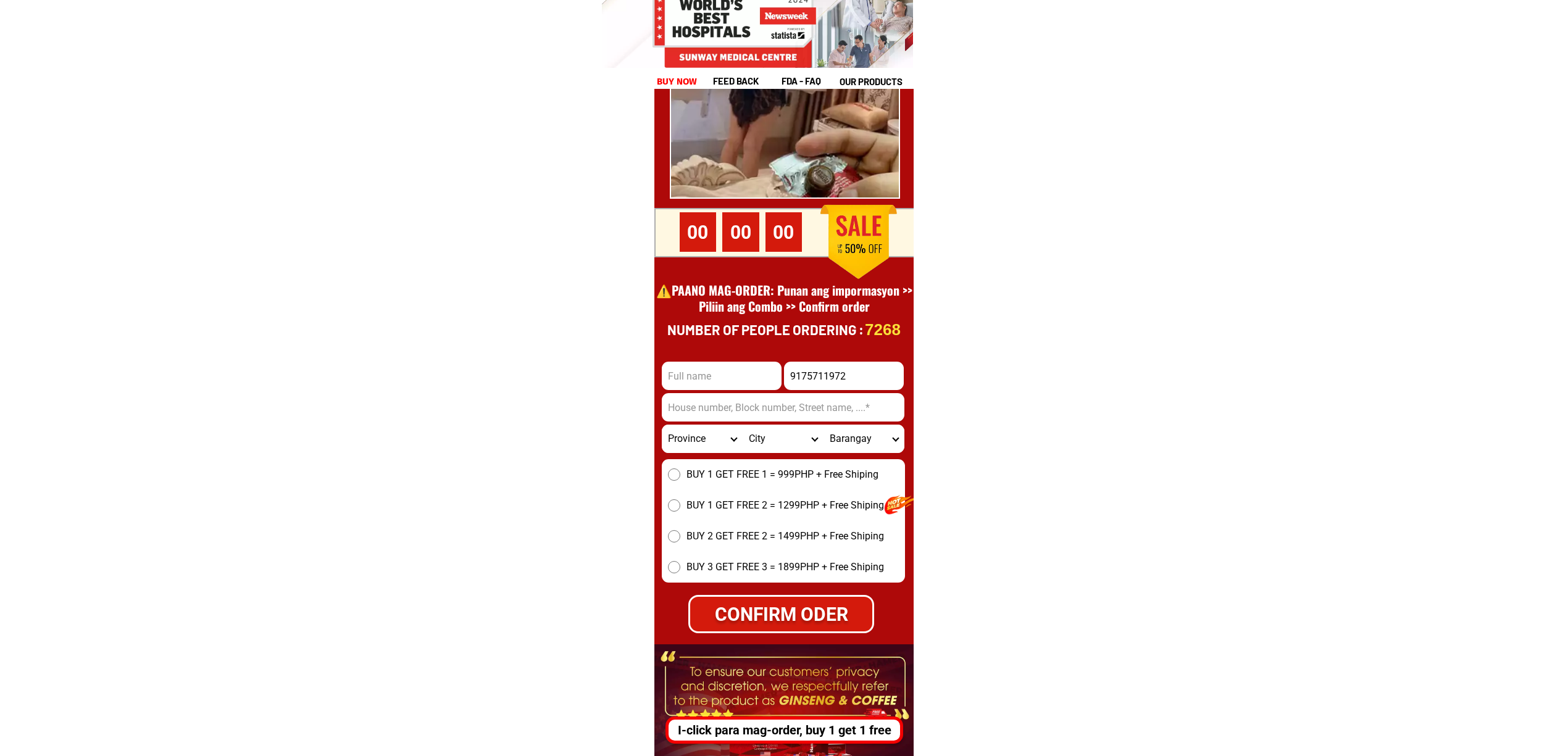
click at [726, 371] on input "Input full_name" at bounding box center [722, 376] width 120 height 28
paste input "[PERSON_NAME]""
type input "[PERSON_NAME]"
drag, startPoint x: 717, startPoint y: 401, endPoint x: 756, endPoint y: 414, distance: 41.1
click at [717, 400] on input "Input address" at bounding box center [783, 407] width 243 height 28
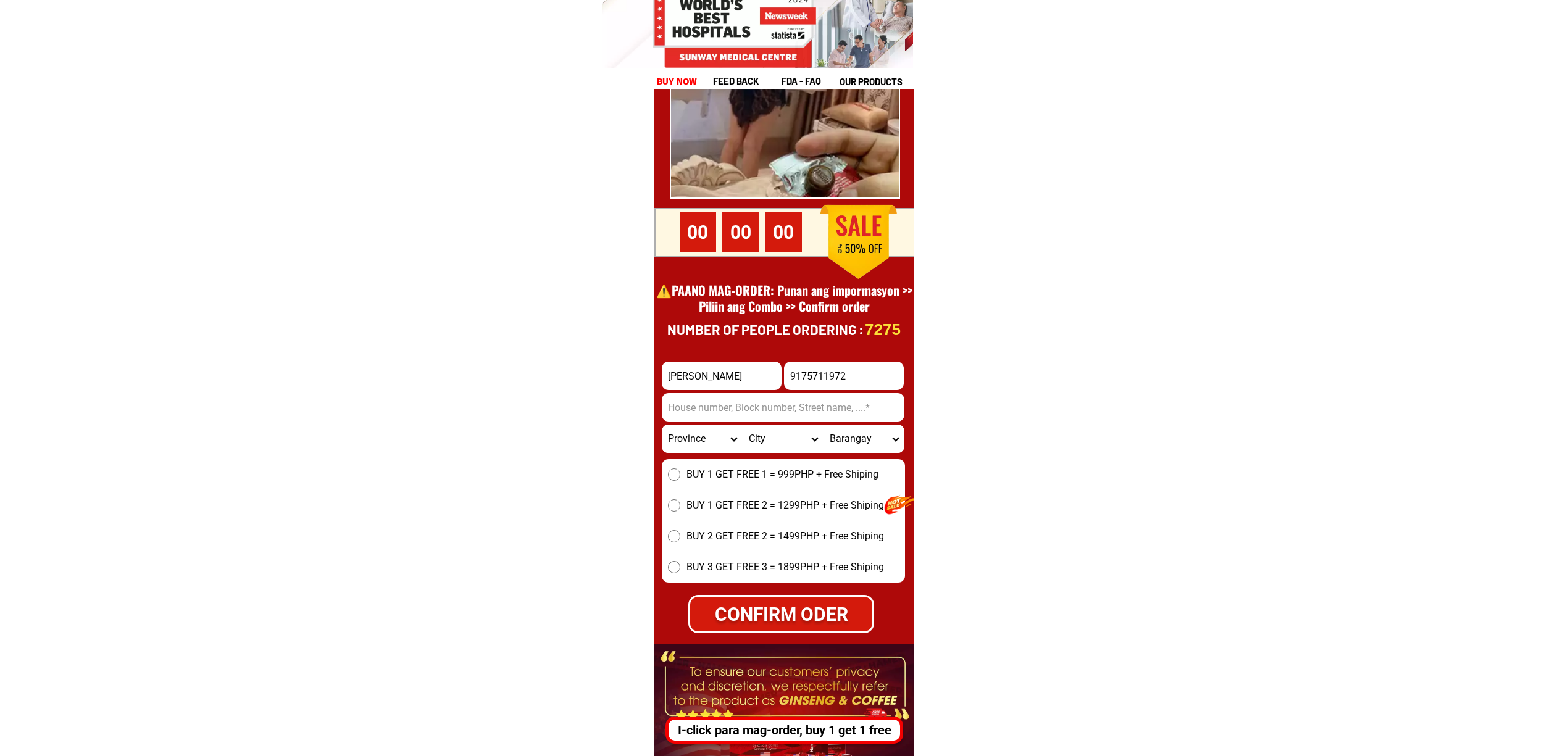
paste input "JP [GEOGRAPHIC_DATA] poblacion [GEOGRAPHIC_DATA][PERSON_NAME] [GEOGRAPHIC_DATA]"
type input "JP [GEOGRAPHIC_DATA] poblacion [GEOGRAPHIC_DATA][PERSON_NAME] [GEOGRAPHIC_DATA]"
click at [816, 373] on input "9175711972" at bounding box center [844, 376] width 120 height 28
drag, startPoint x: 816, startPoint y: 373, endPoint x: 958, endPoint y: 445, distance: 159.2
click at [816, 373] on input "9175711972" at bounding box center [844, 376] width 120 height 28
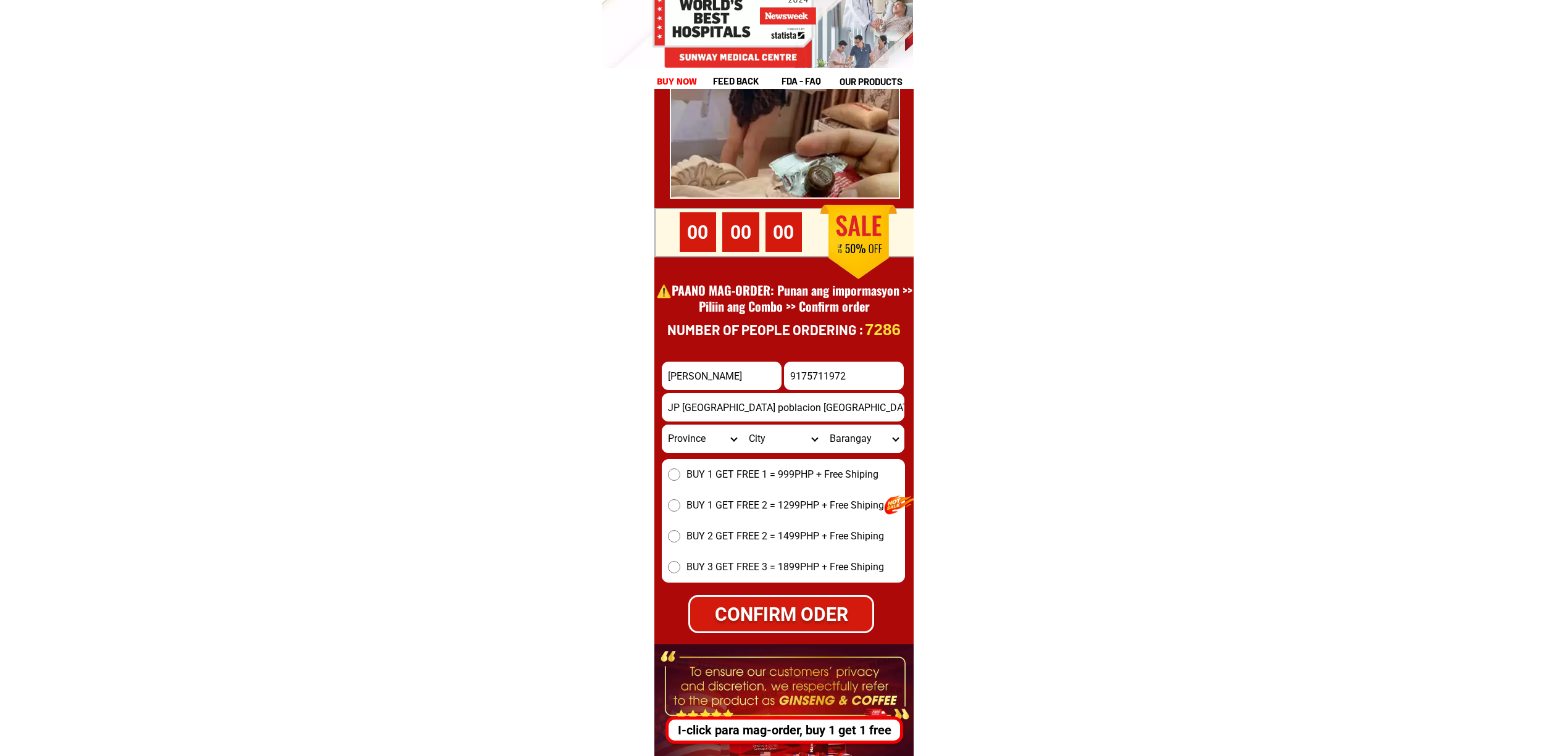
click at [699, 477] on span "BUY 1 GET FREE 1 = 999PHP + Free Shiping" at bounding box center [782, 474] width 192 height 15
click at [680, 477] on input "BUY 1 GET FREE 1 = 999PHP + Free Shiping" at bounding box center [674, 474] width 12 height 12
radio input "true"
click at [788, 386] on input "9175711972" at bounding box center [844, 376] width 120 height 28
type input "09175711972"
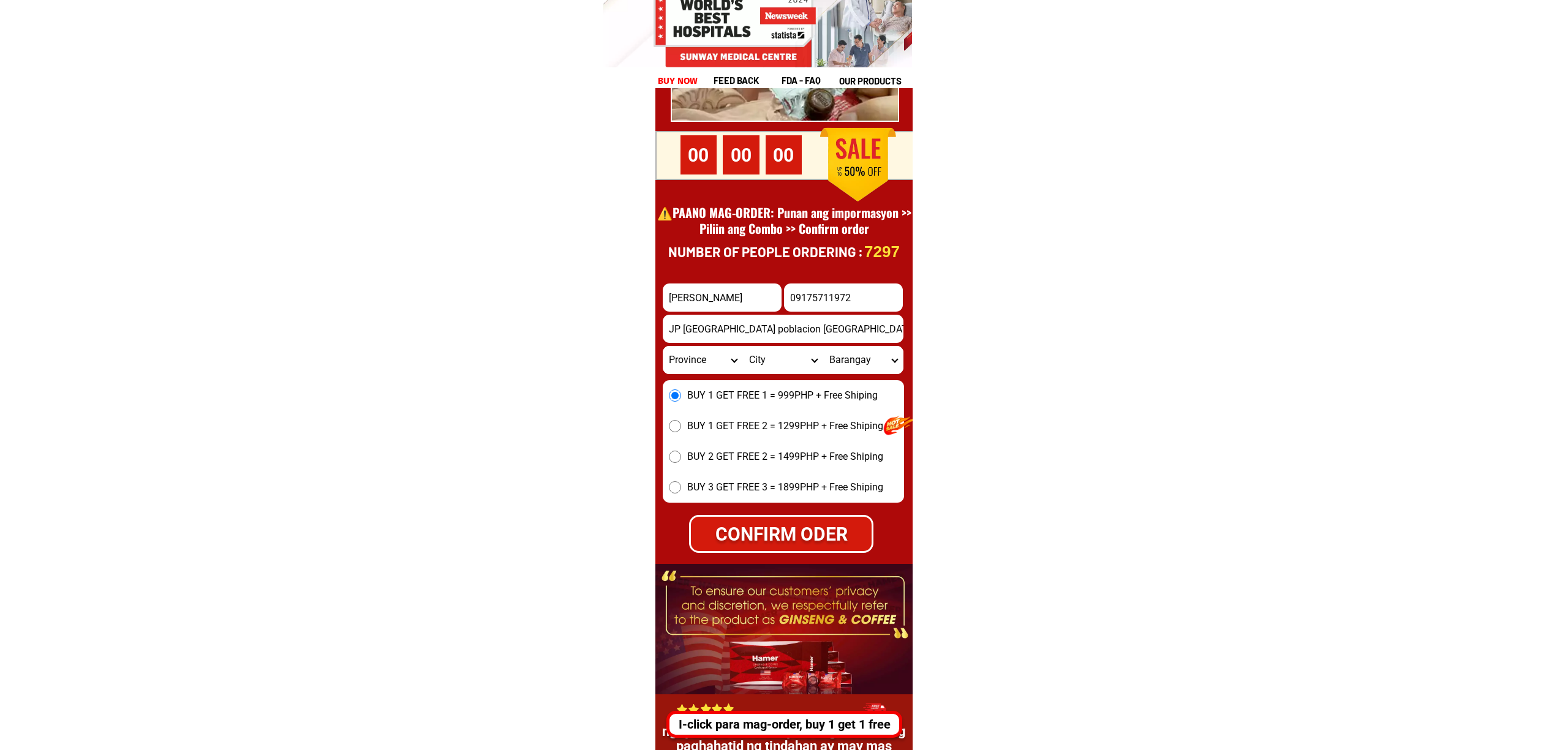
scroll to position [16957, 0]
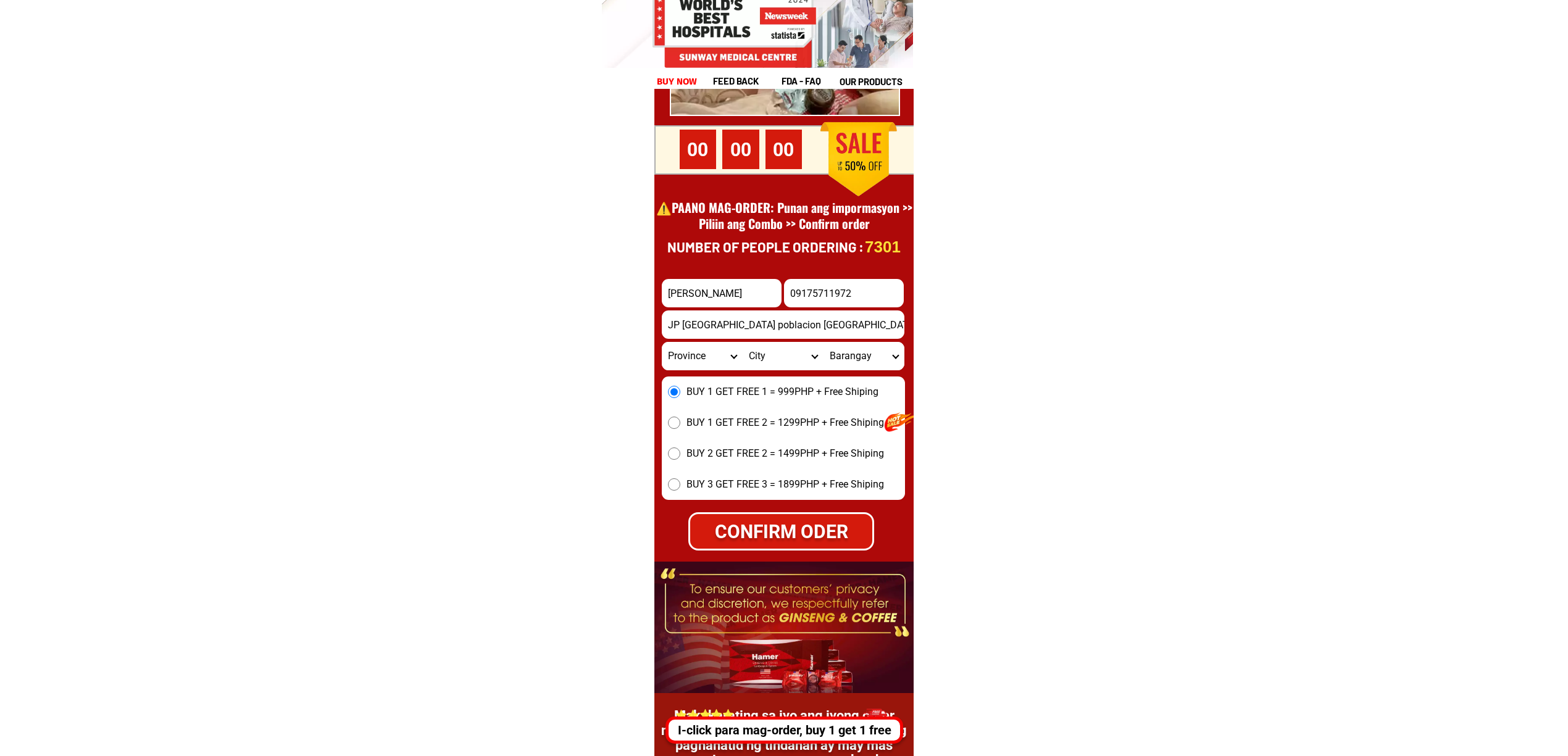
click at [670, 342] on select "Province [GEOGRAPHIC_DATA] [GEOGRAPHIC_DATA][PERSON_NAME][GEOGRAPHIC_DATA][GEOG…" at bounding box center [702, 356] width 81 height 28
select select "63_108"
click at [662, 342] on select "Province [GEOGRAPHIC_DATA] [GEOGRAPHIC_DATA][PERSON_NAME][GEOGRAPHIC_DATA][GEOG…" at bounding box center [702, 356] width 81 height 28
click at [781, 532] on div "CONFIRM ODER" at bounding box center [781, 531] width 200 height 30
radio input "true"
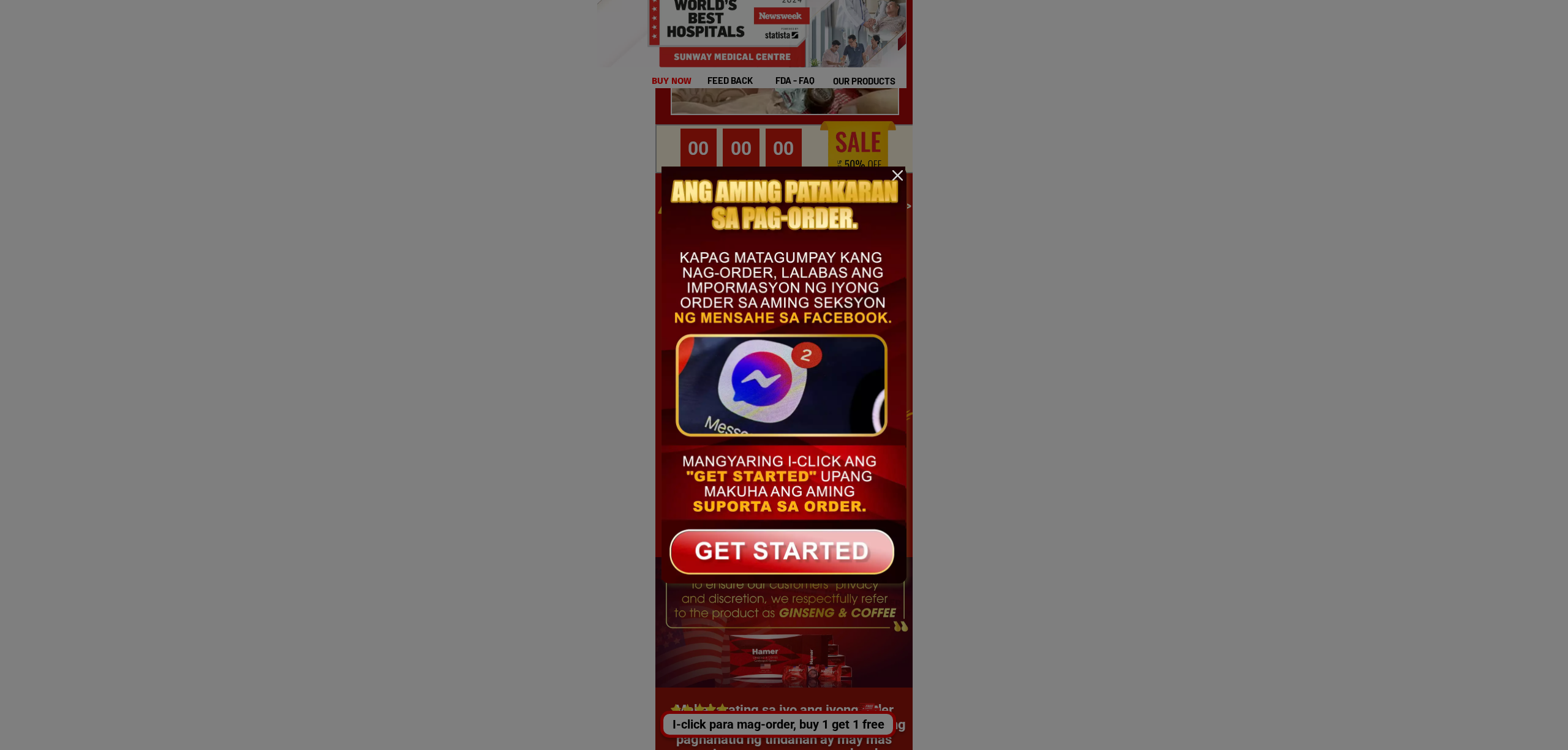
scroll to position [0, 0]
